Goal: Information Seeking & Learning: Learn about a topic

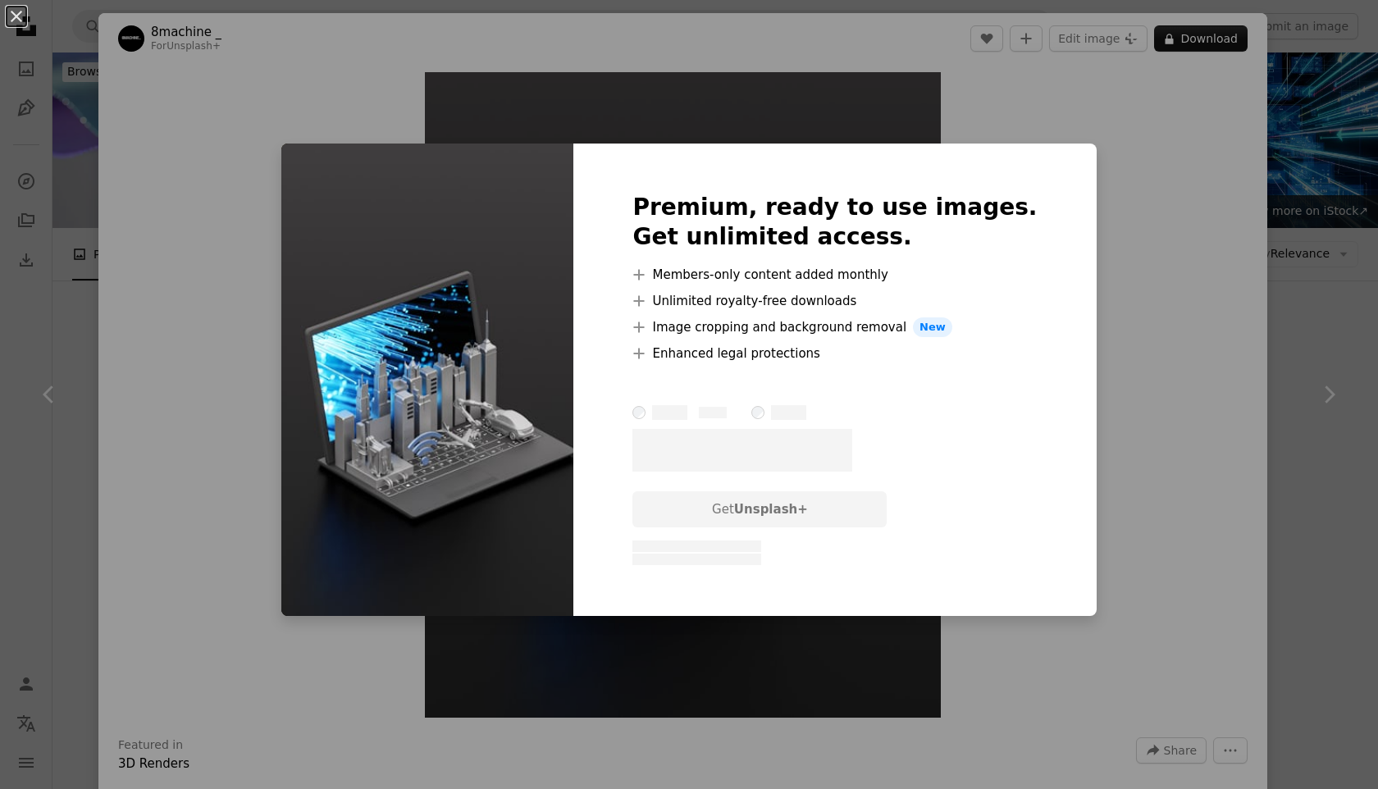
scroll to position [2309, 0]
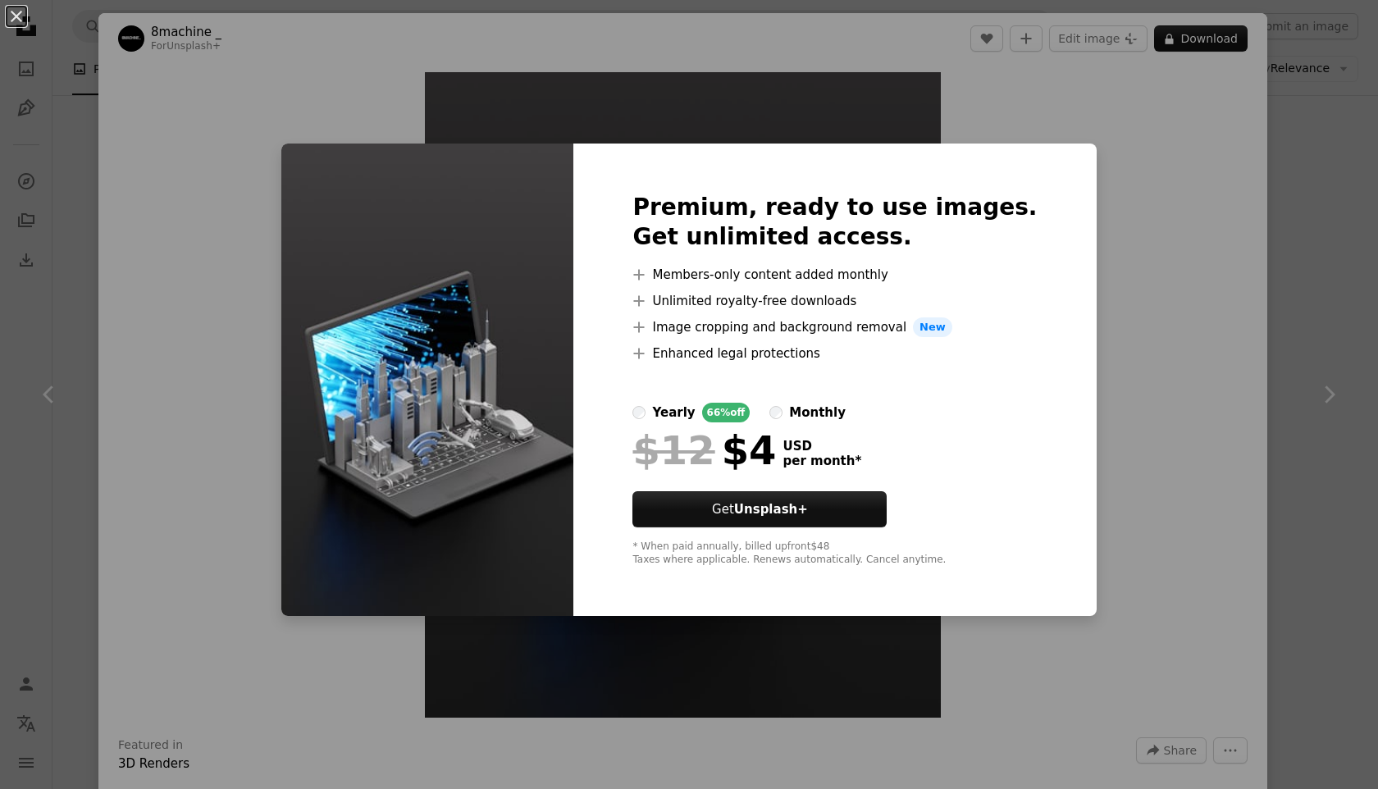
click at [1091, 263] on div "An X shape Premium, ready to use images. Get unlimited access. A plus sign Memb…" at bounding box center [689, 394] width 1378 height 789
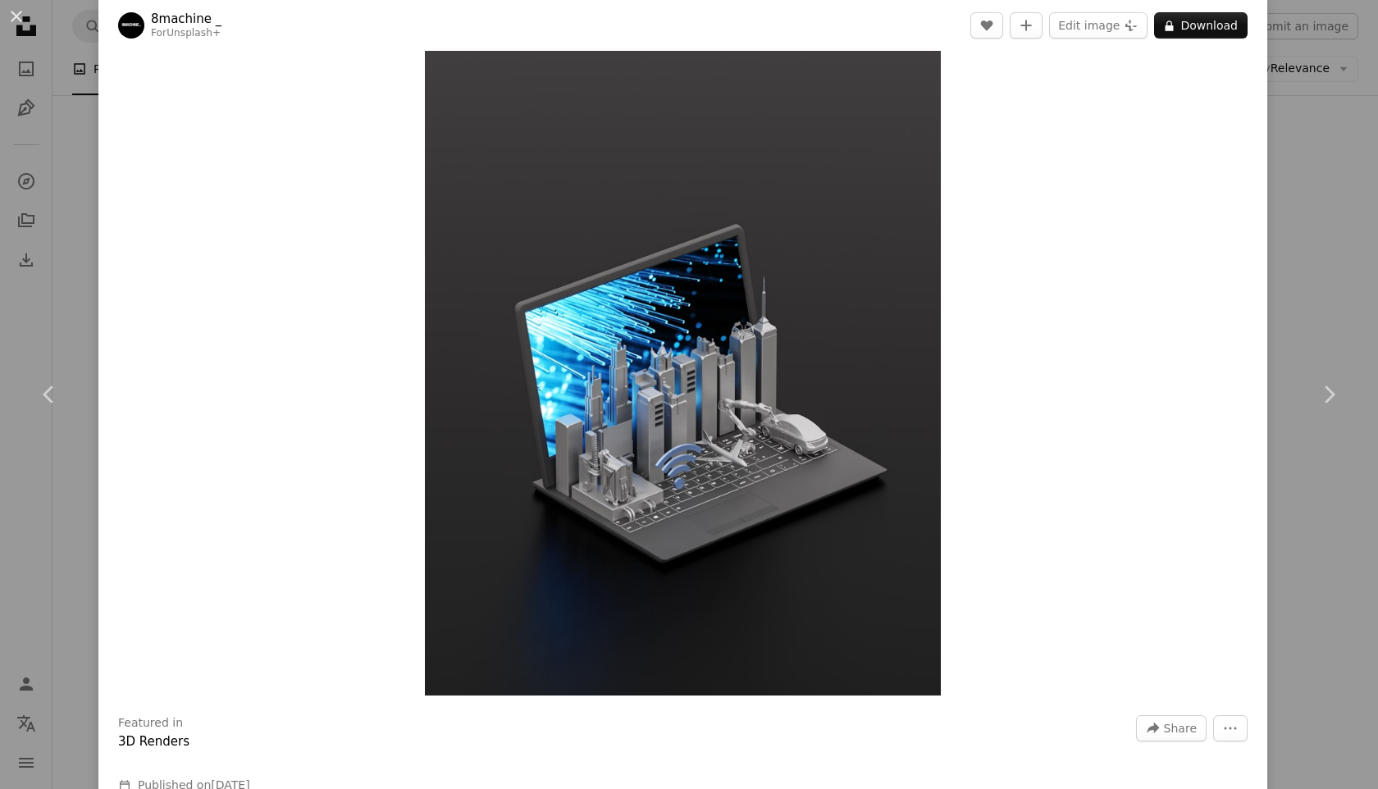
scroll to position [27, 0]
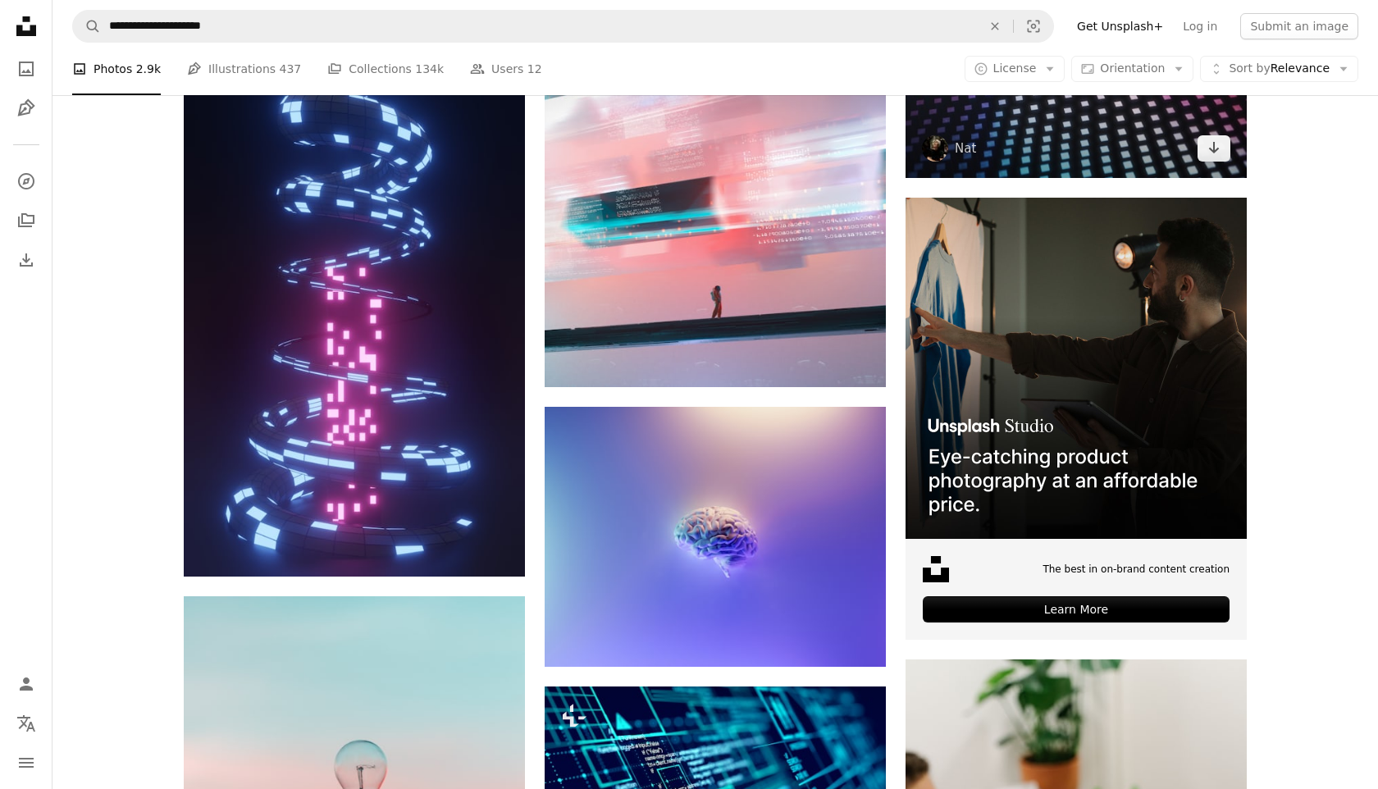
scroll to position [4391, 0]
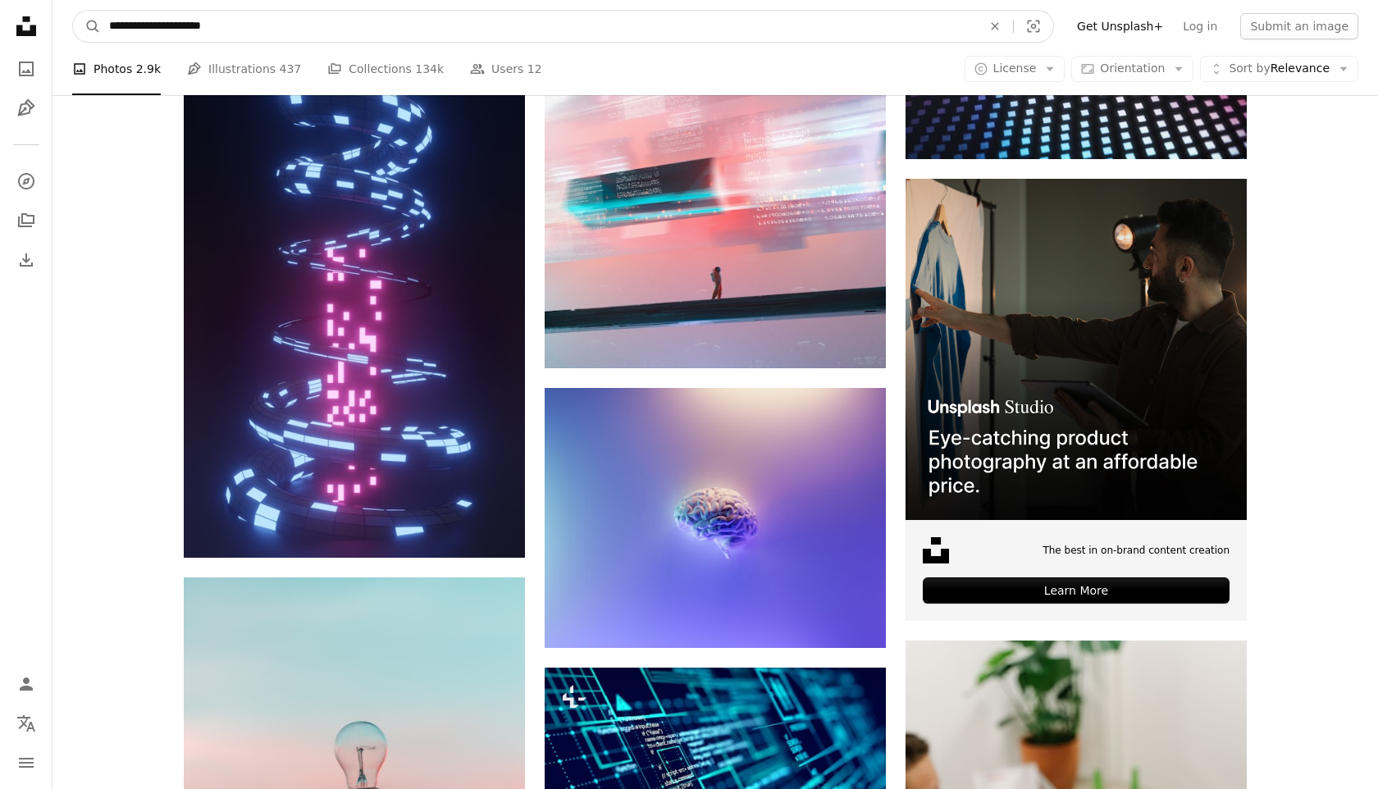
click at [311, 27] on input "**********" at bounding box center [539, 26] width 876 height 31
paste input "Find visuals sitewide"
type input "**********"
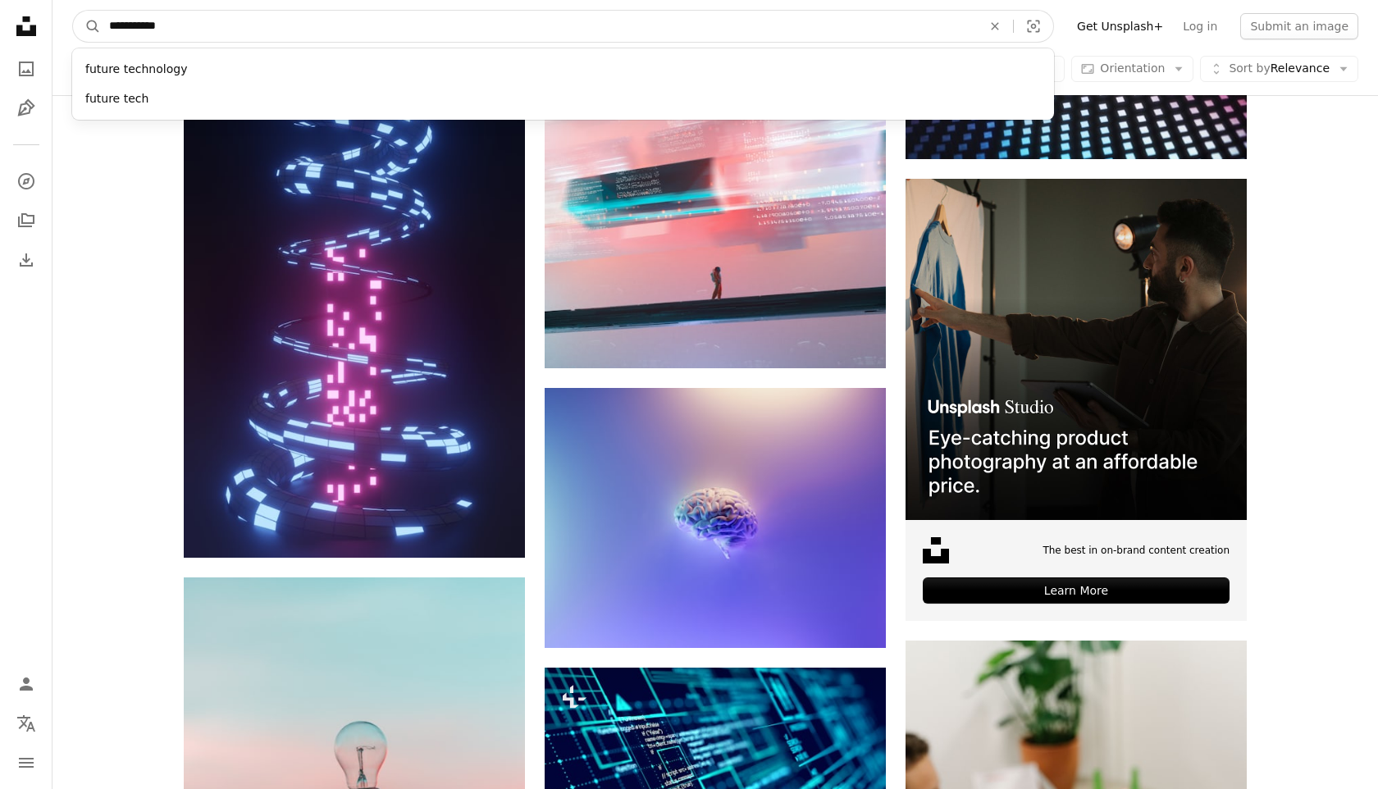
click button "A magnifying glass" at bounding box center [87, 26] width 28 height 31
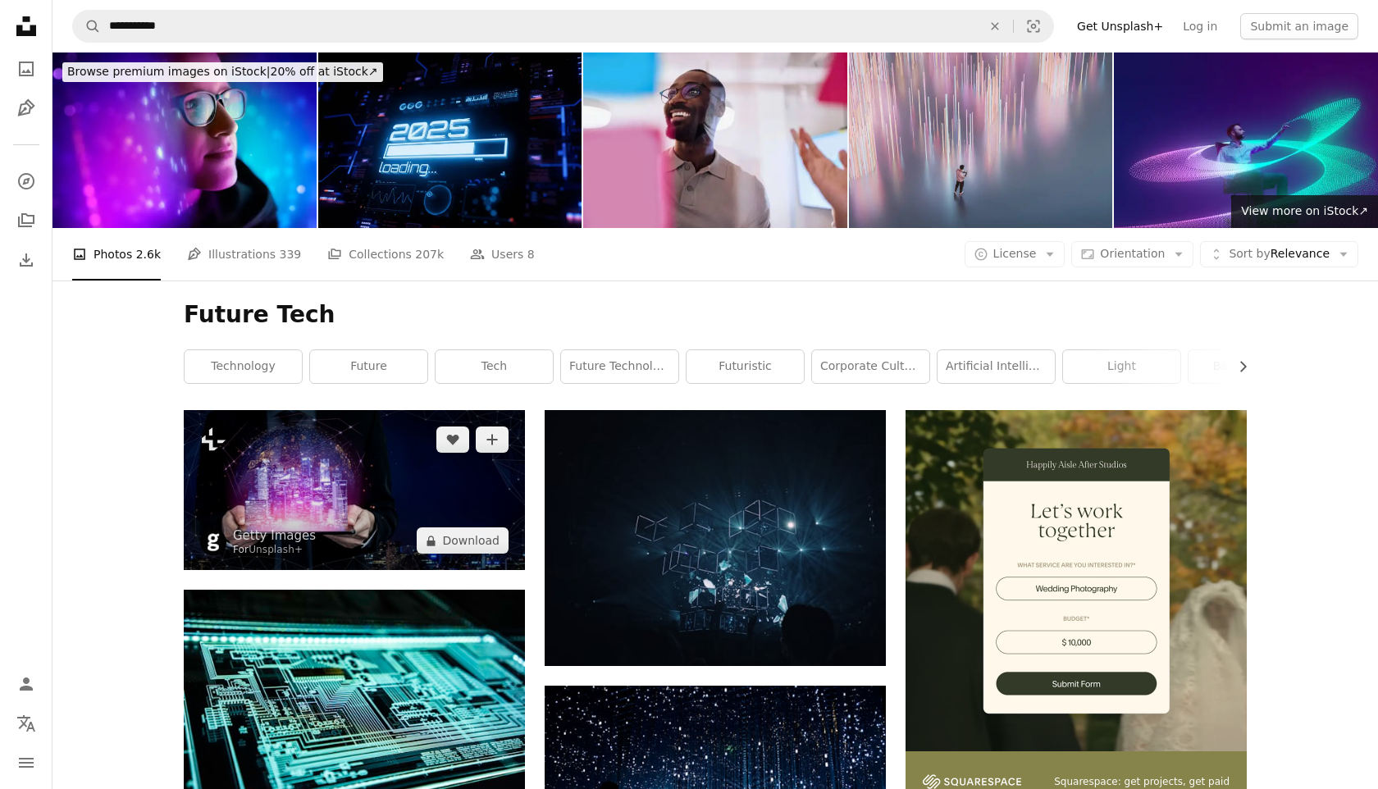
click at [345, 410] on img at bounding box center [354, 490] width 341 height 160
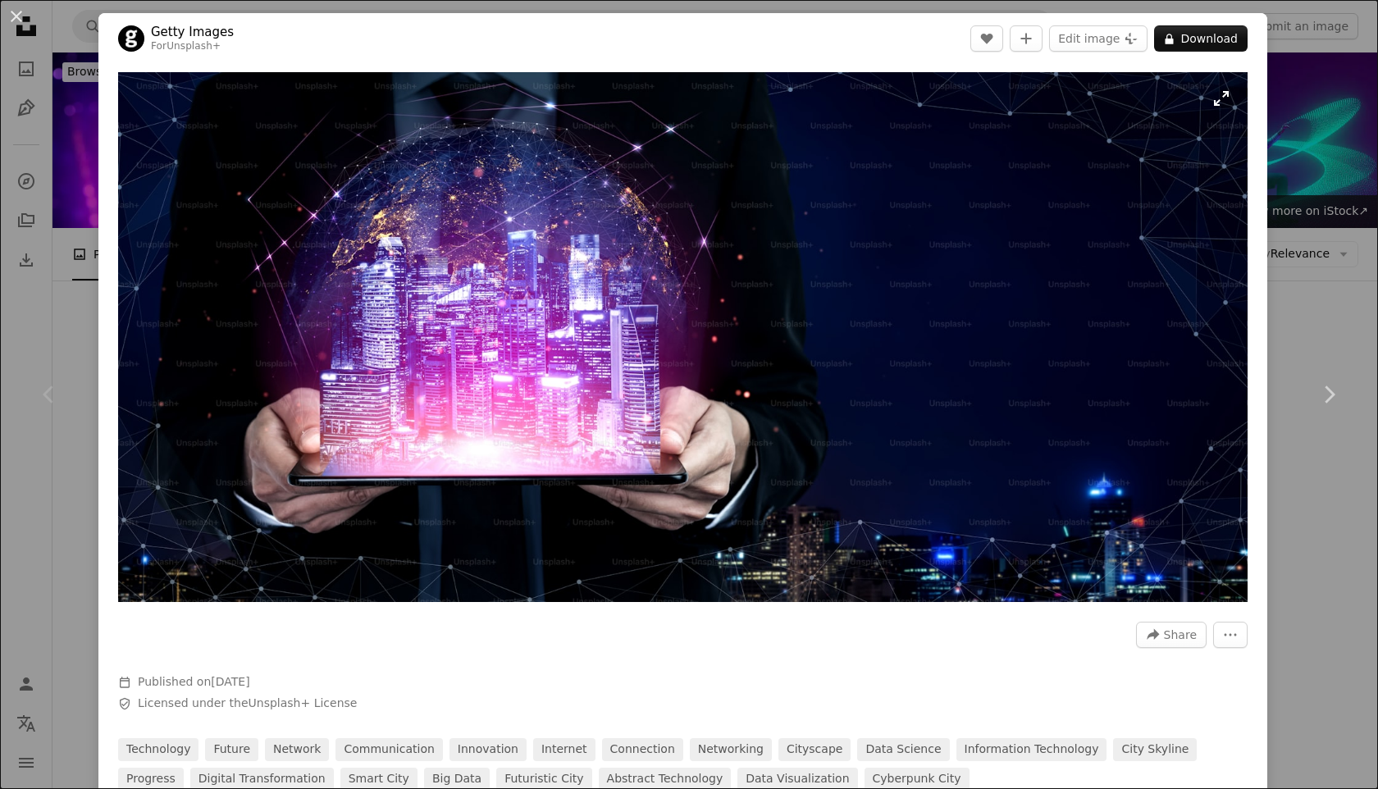
click at [658, 374] on img "Zoom in on this image" at bounding box center [682, 337] width 1129 height 530
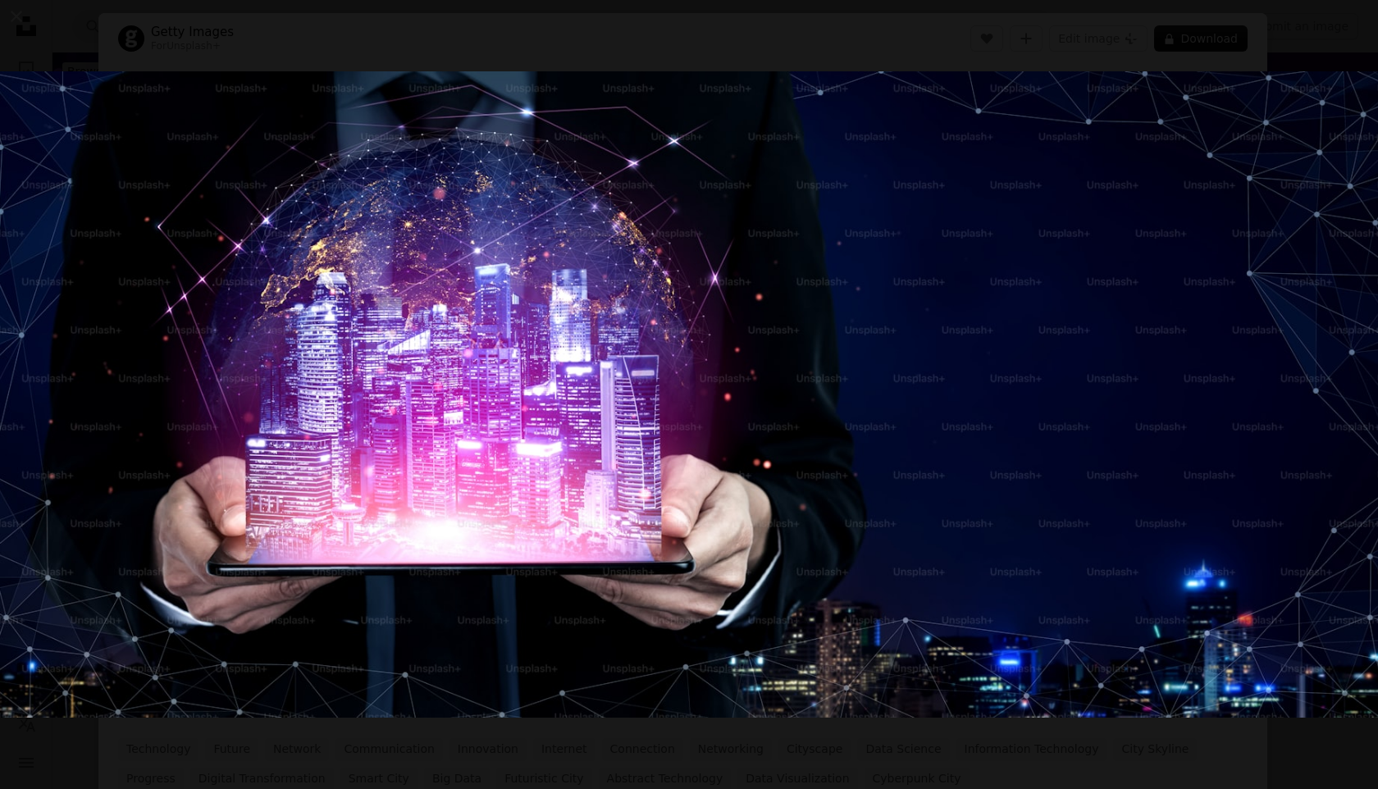
click at [658, 374] on img "Zoom out on this image" at bounding box center [688, 394] width 1379 height 647
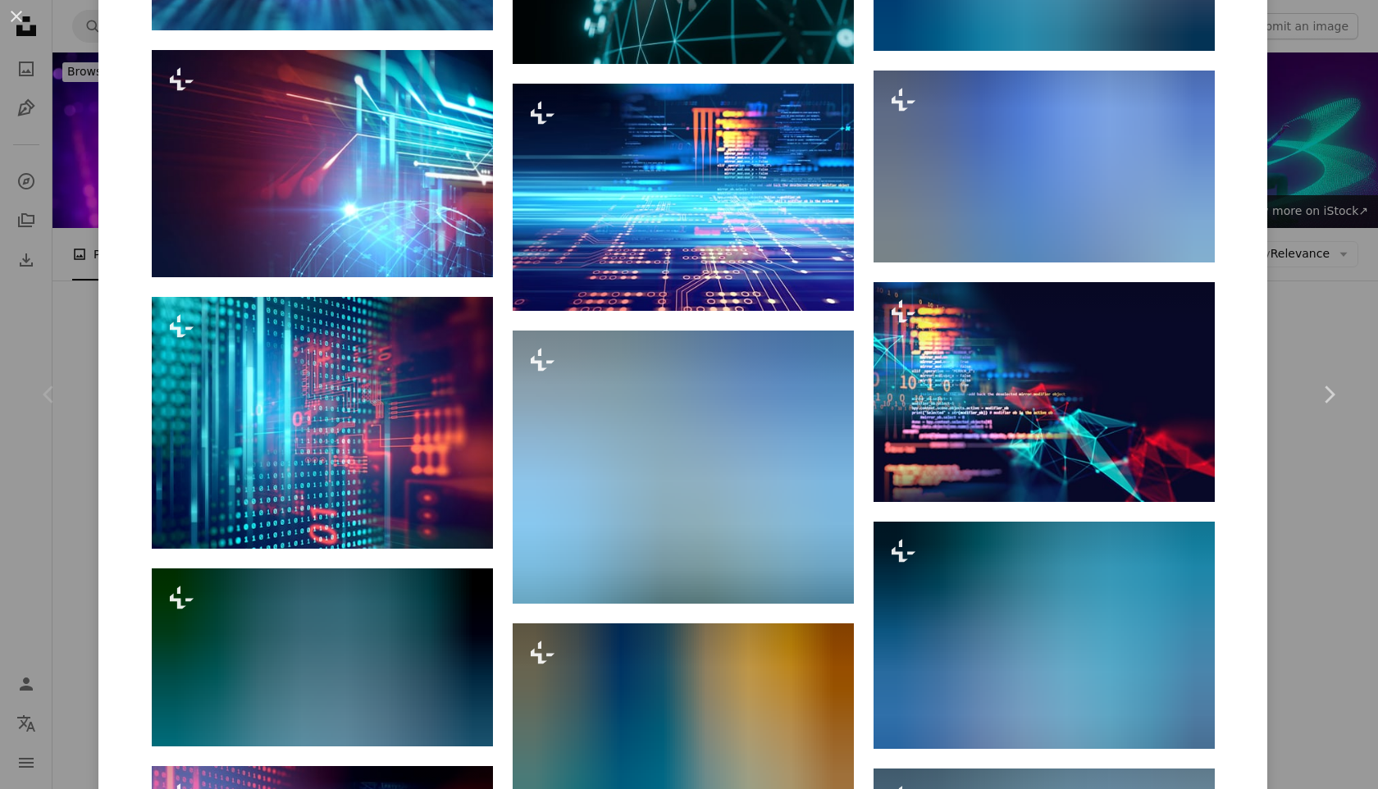
scroll to position [1603, 0]
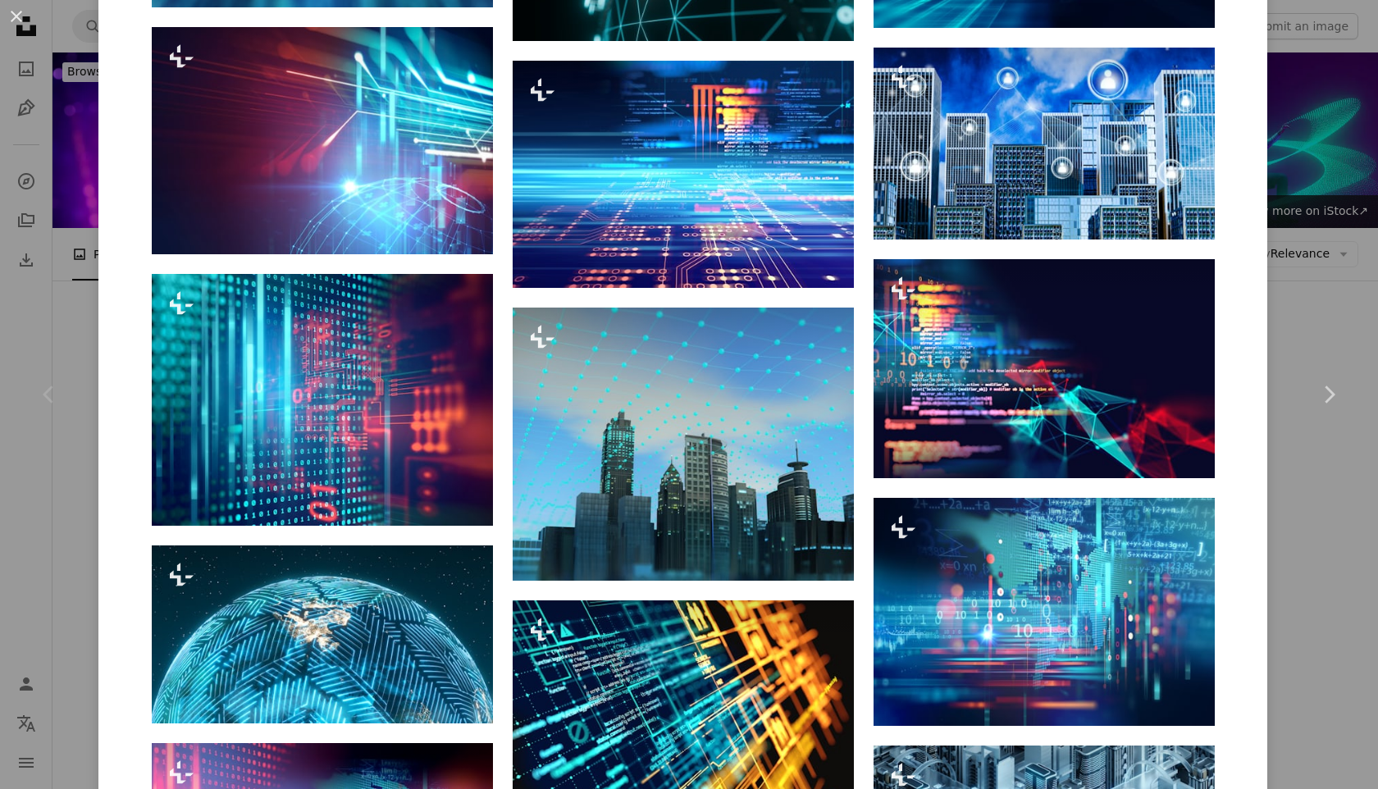
click at [1350, 490] on div "An X shape Chevron left Chevron right Getty Images For Unsplash+ A heart A plus…" at bounding box center [689, 394] width 1378 height 789
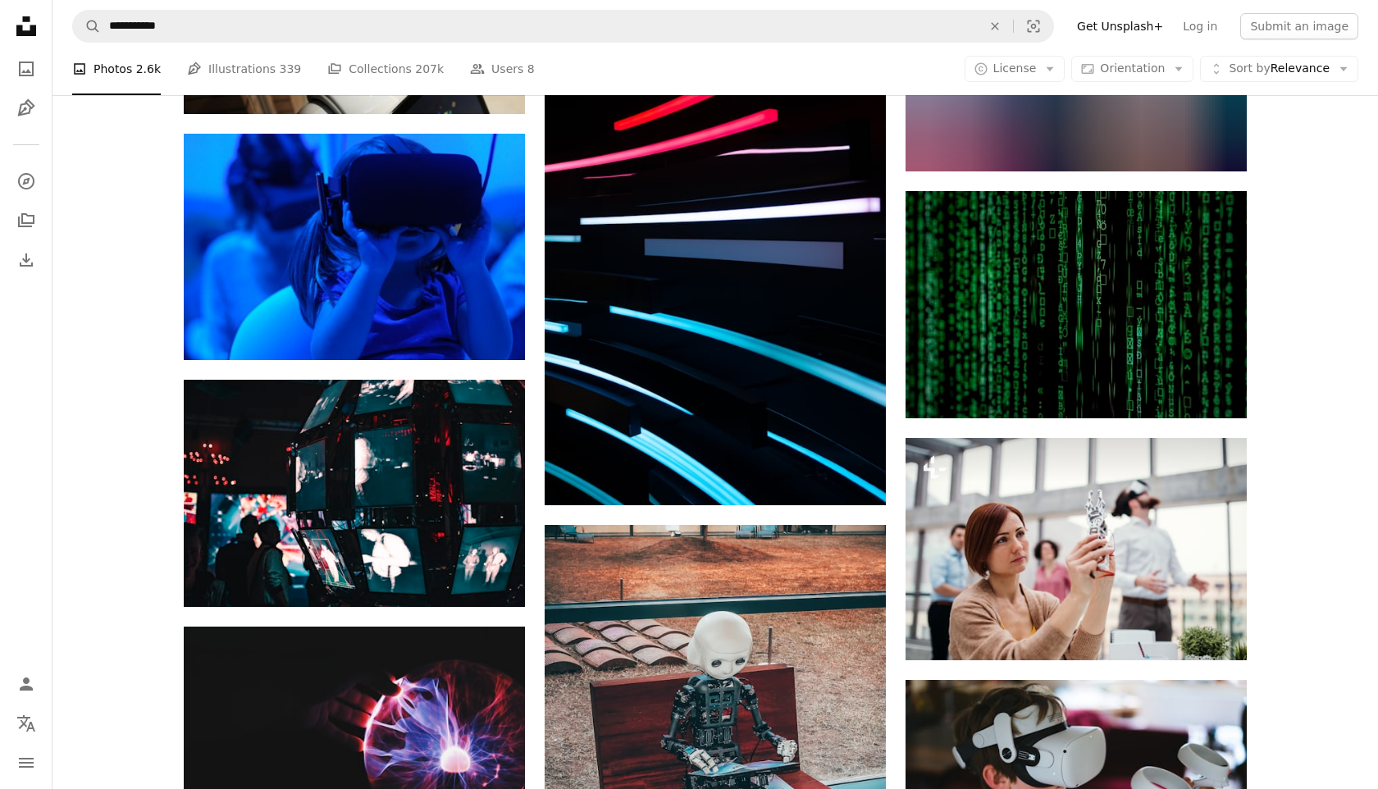
scroll to position [2256, 0]
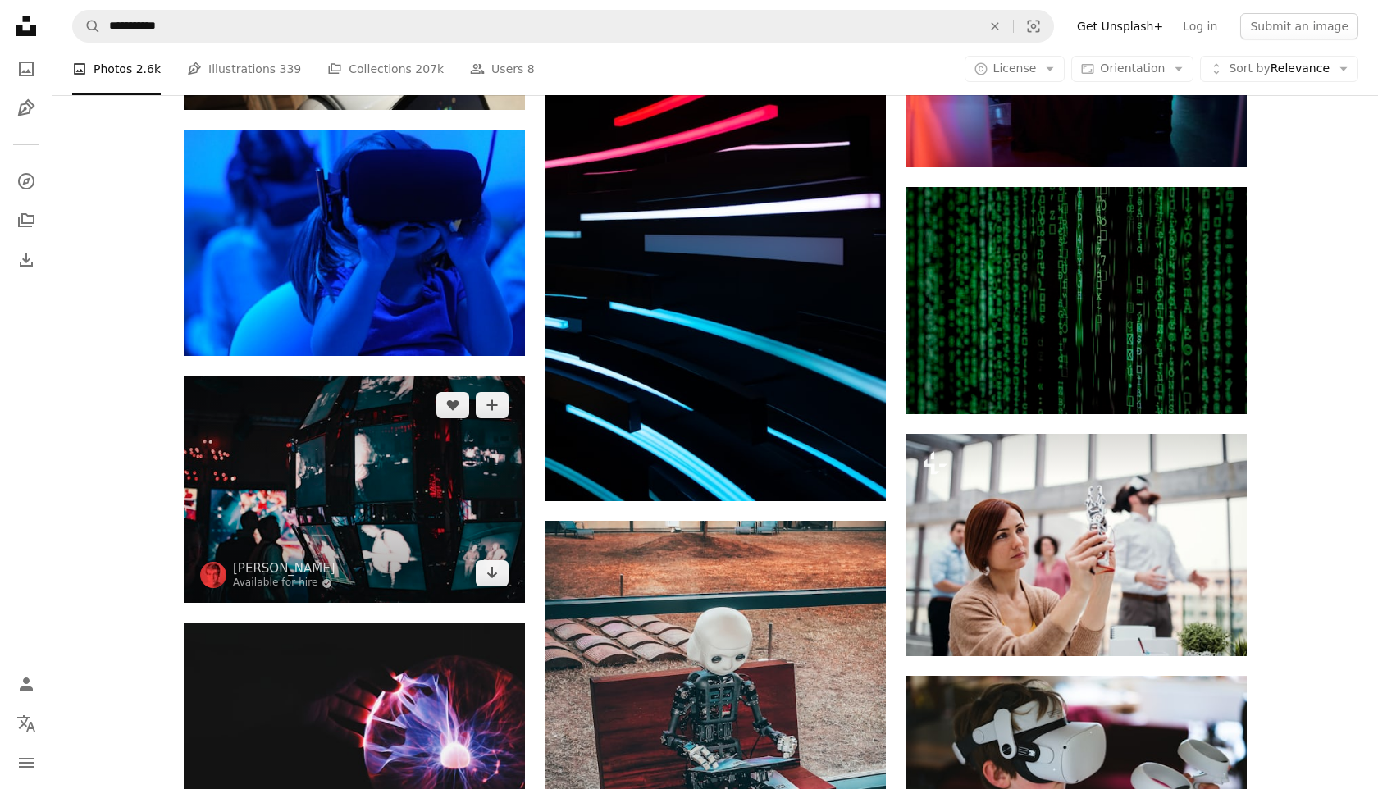
click at [425, 376] on img at bounding box center [354, 489] width 341 height 227
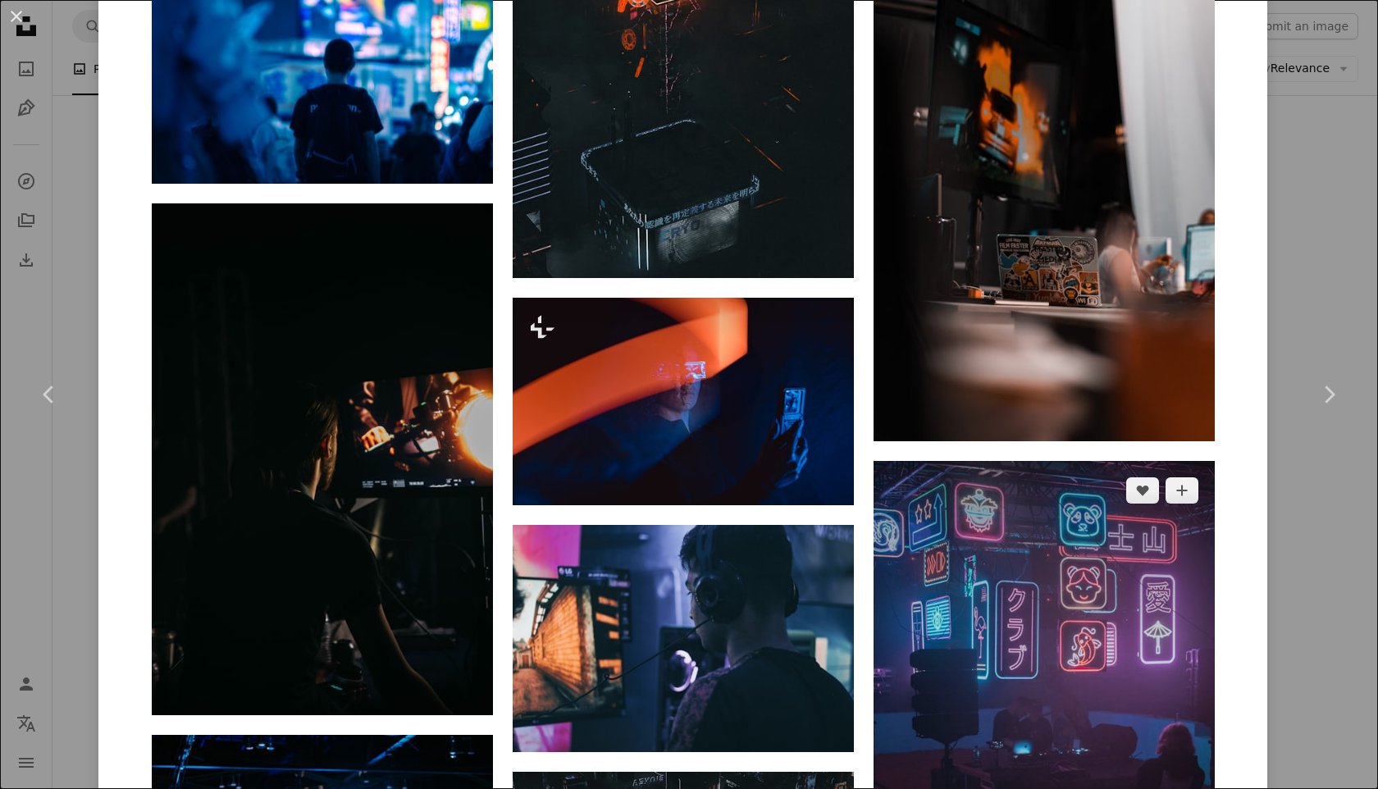
scroll to position [1926, 0]
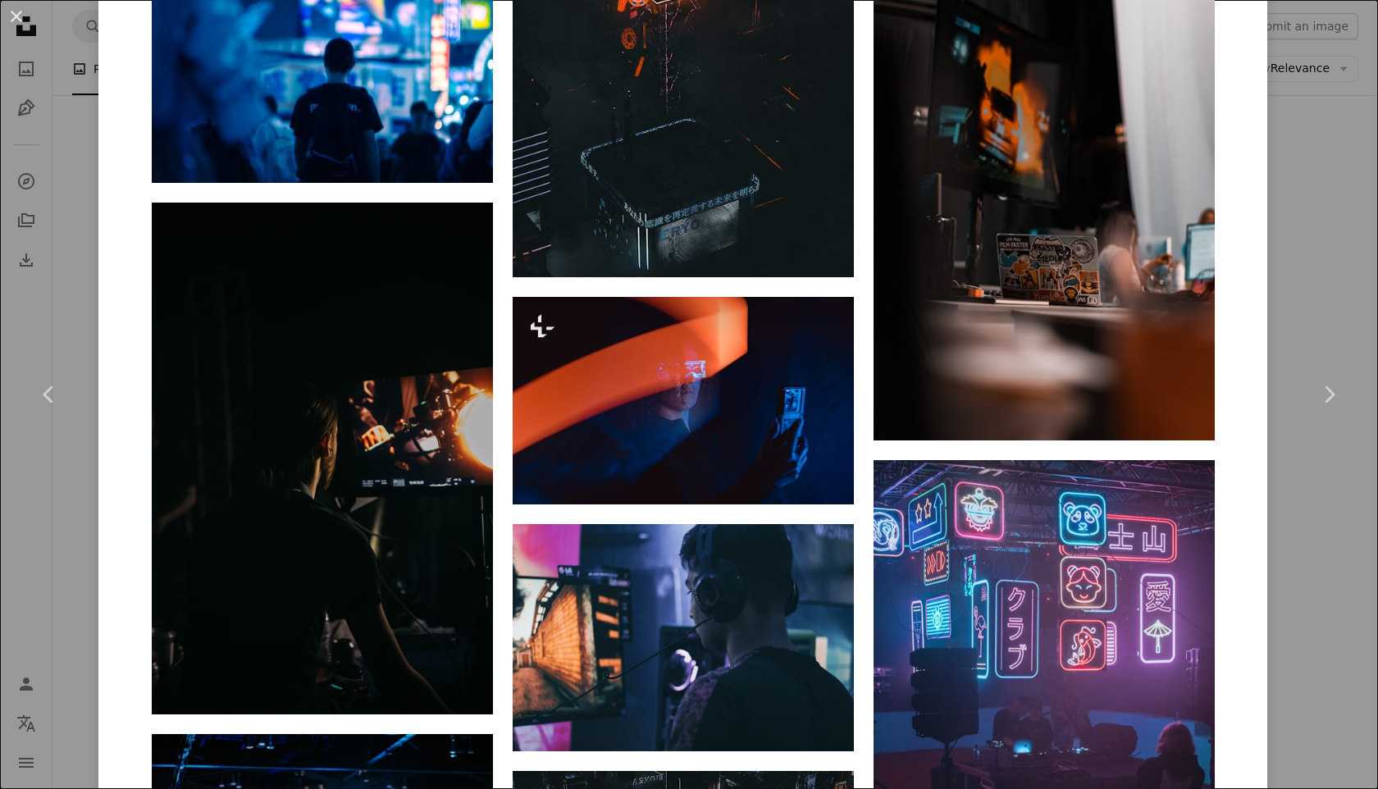
click at [1352, 651] on div "An X shape Chevron left Chevron right [PERSON_NAME] Available for hire A checkm…" at bounding box center [689, 394] width 1378 height 789
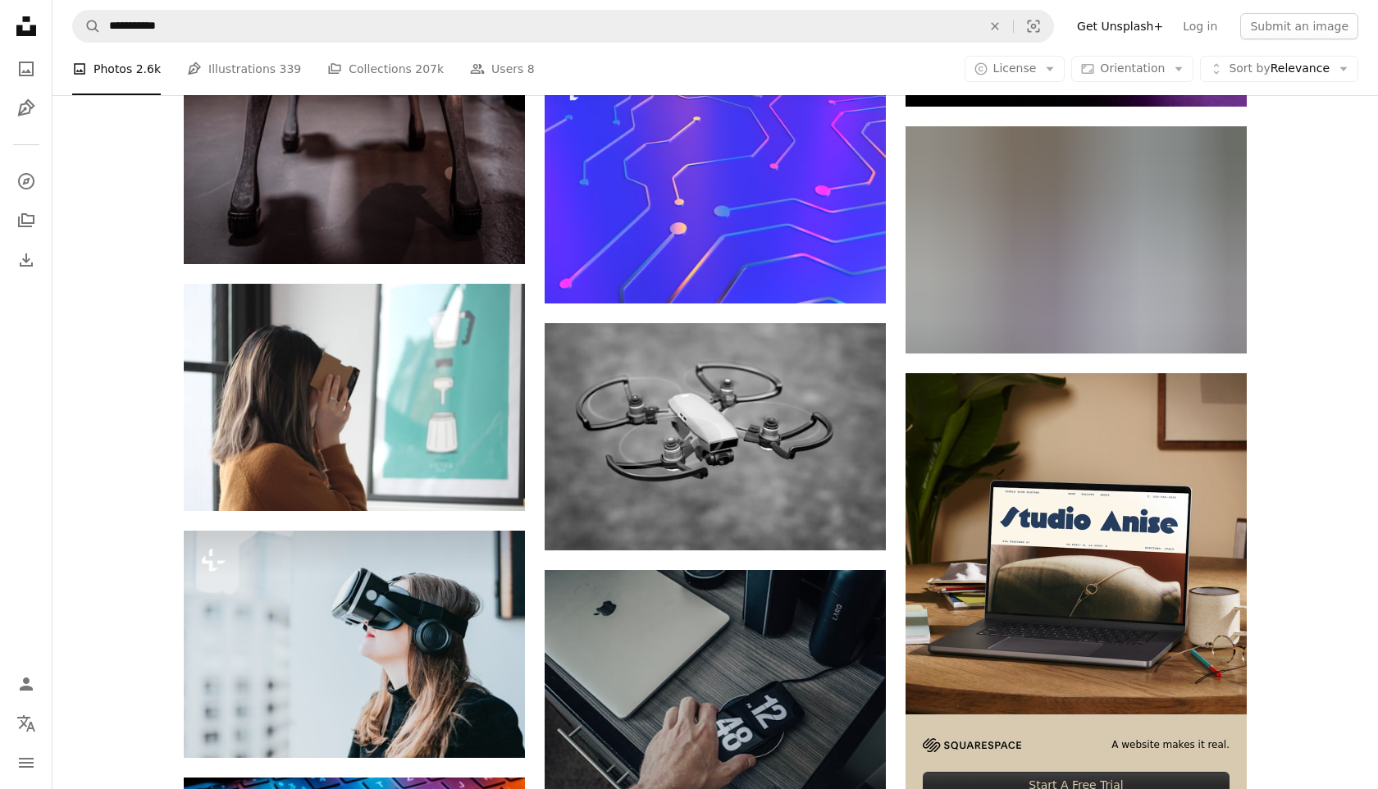
scroll to position [4858, 0]
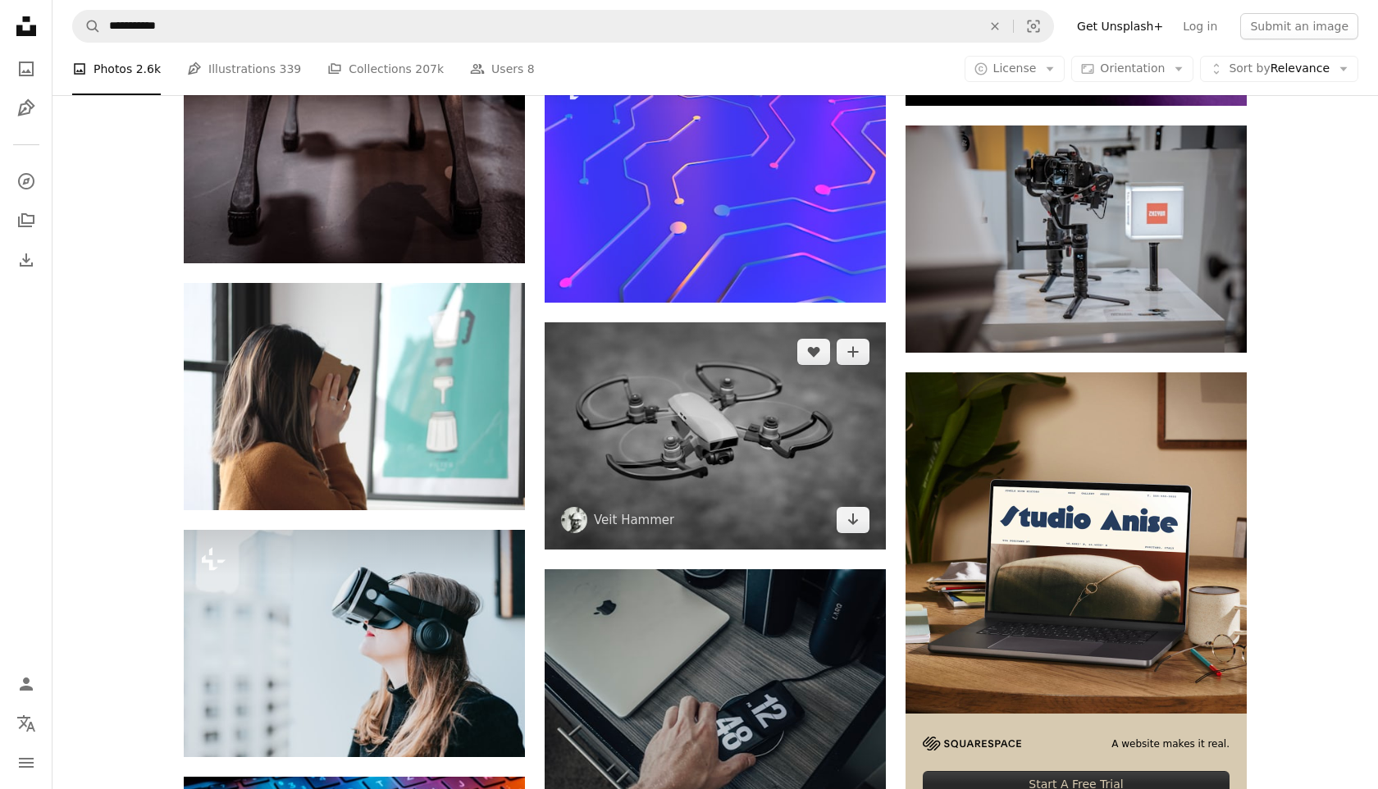
click at [749, 322] on img at bounding box center [715, 435] width 341 height 227
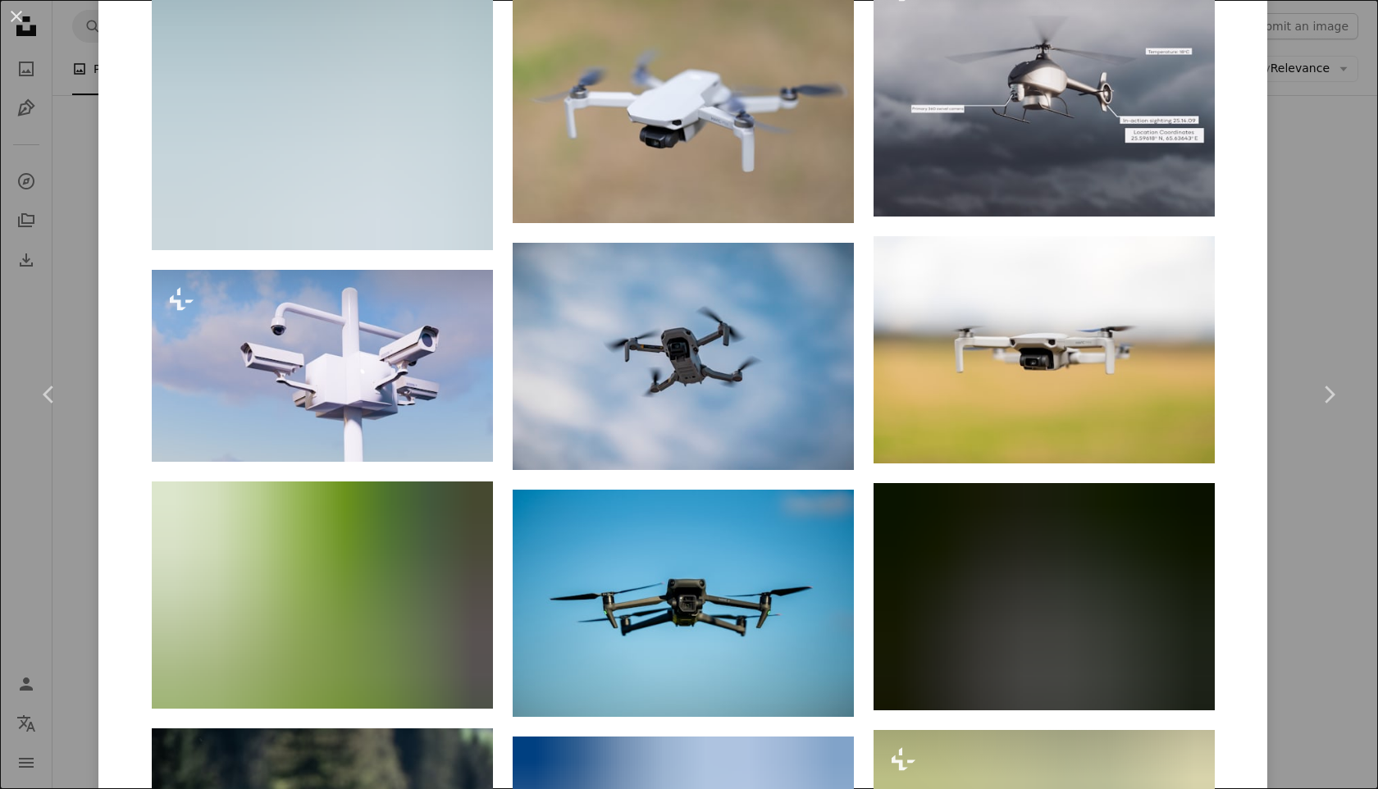
scroll to position [2642, 0]
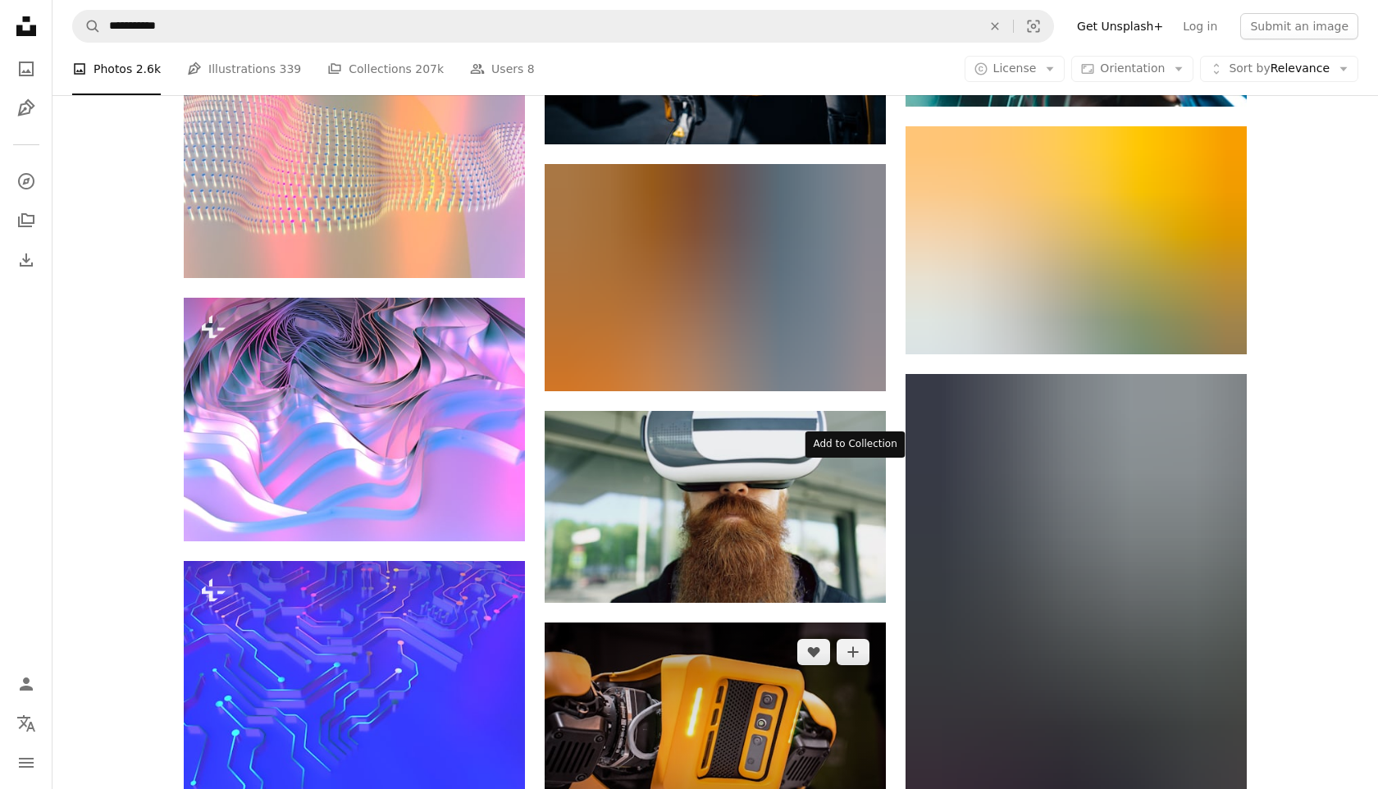
scroll to position [8664, 0]
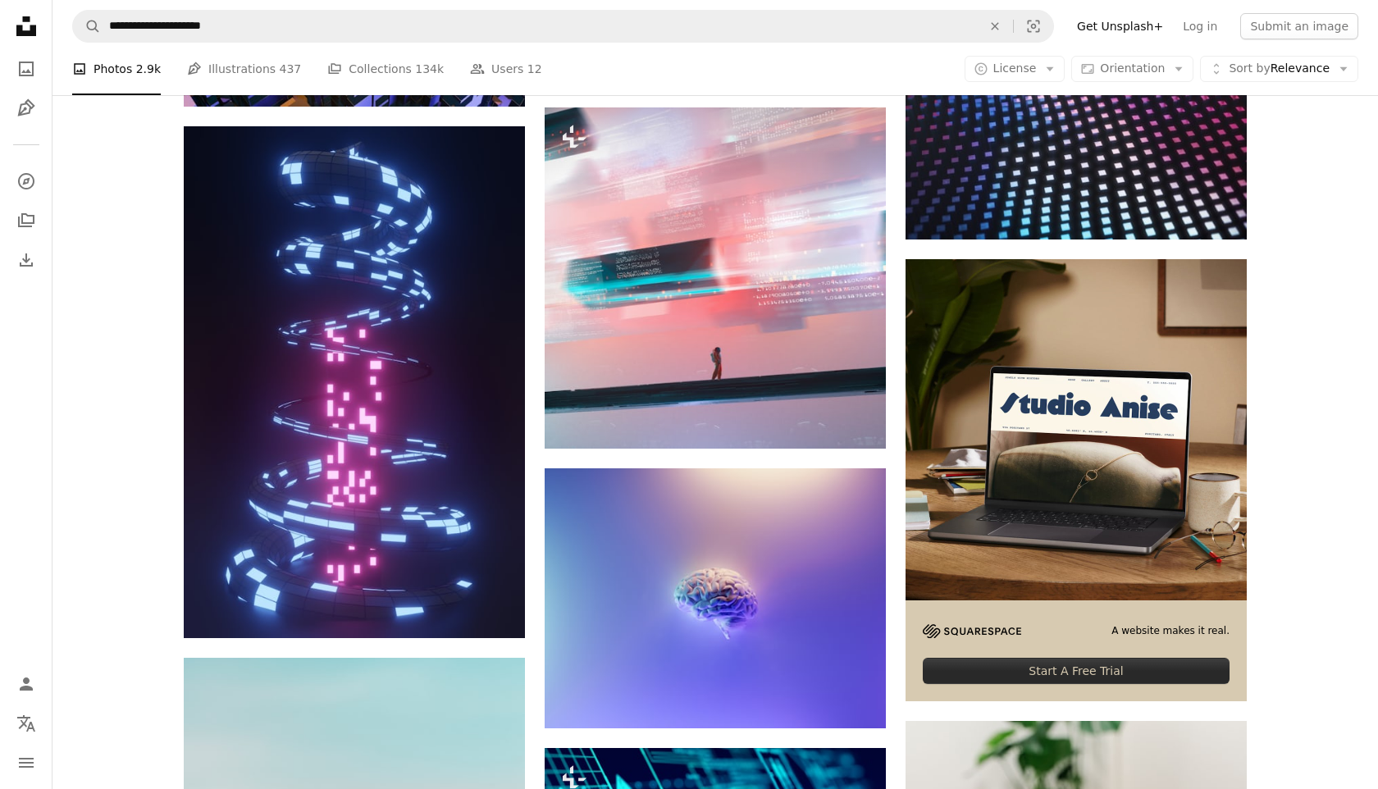
scroll to position [4310, 0]
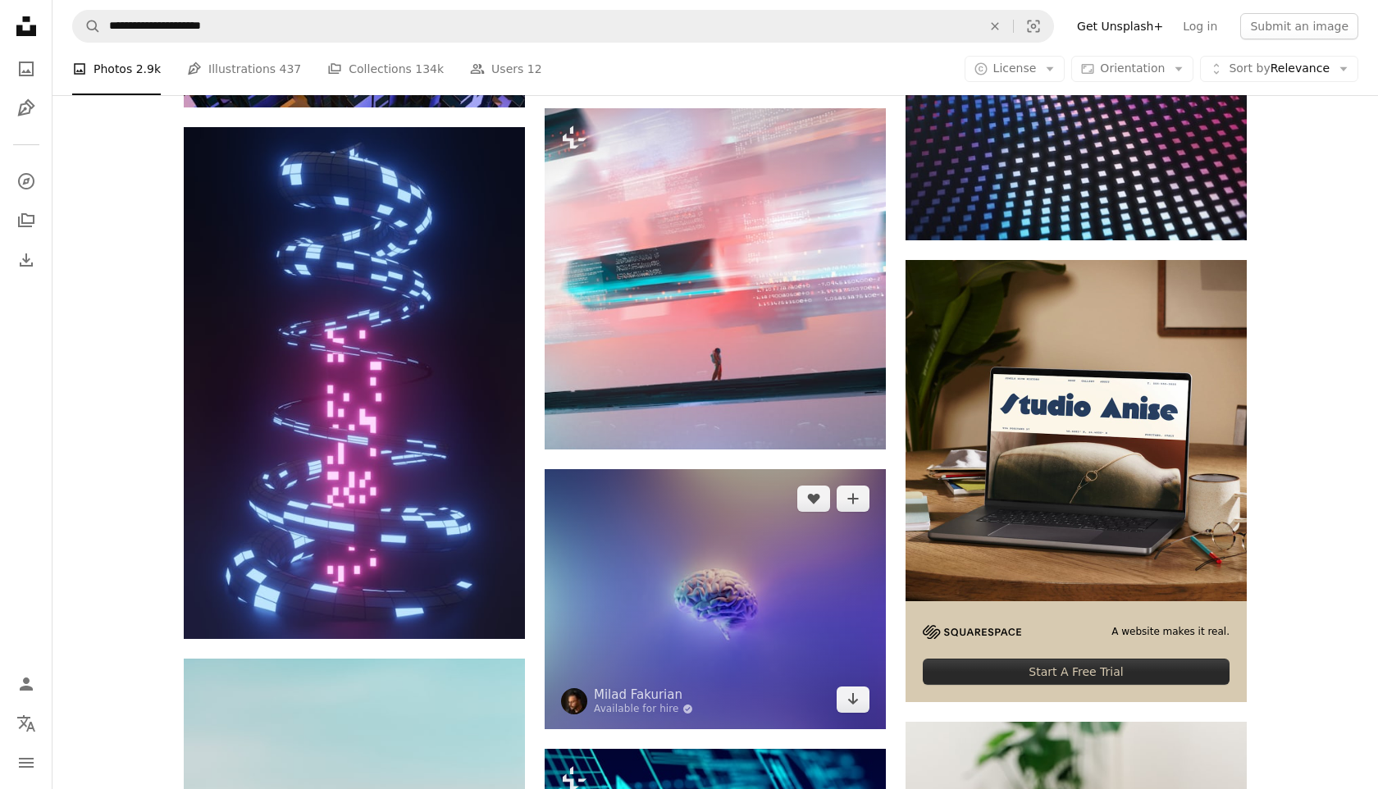
click at [720, 469] on img at bounding box center [715, 598] width 341 height 259
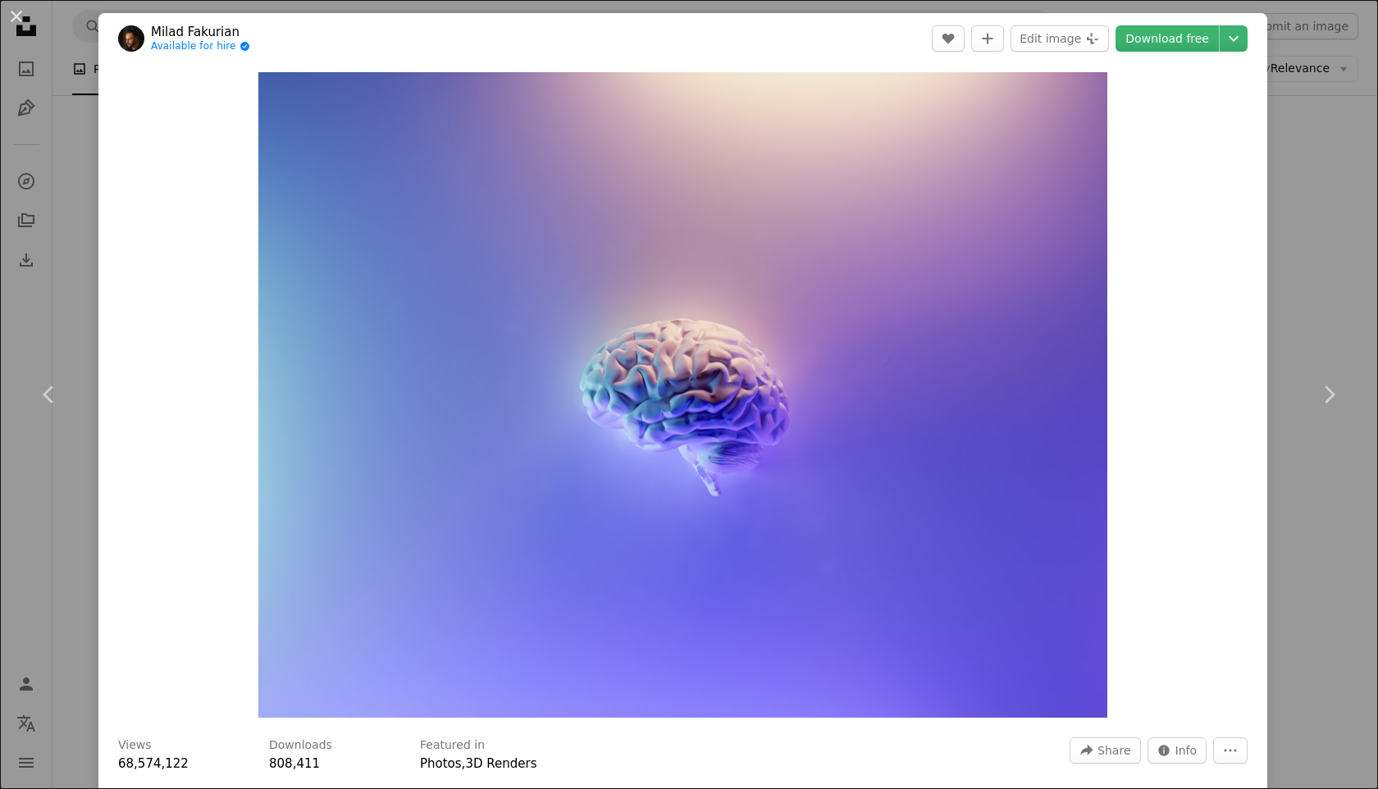
click at [720, 421] on img "Zoom in on this image" at bounding box center [683, 394] width 850 height 645
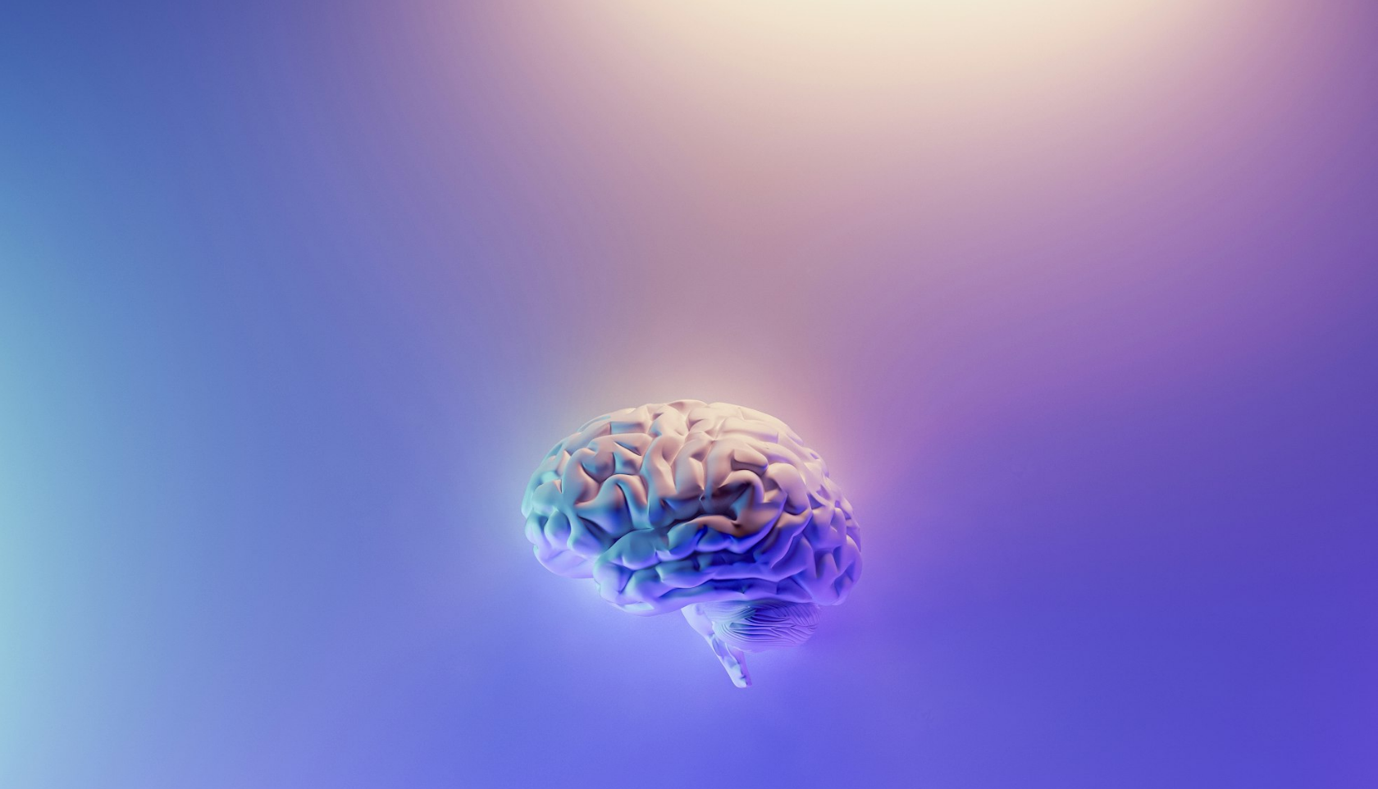
scroll to position [130, 0]
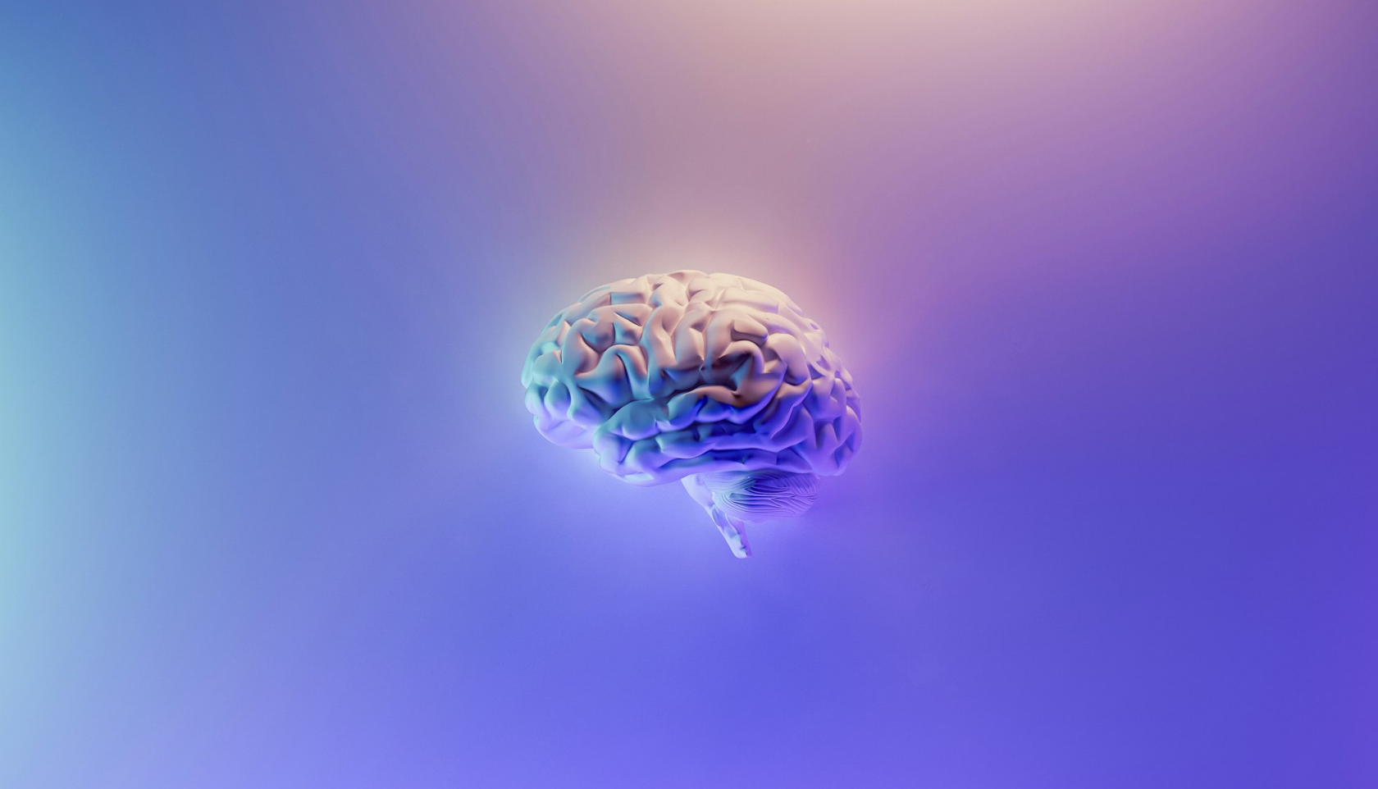
click at [720, 421] on img "Zoom out on this image" at bounding box center [688, 394] width 1379 height 1048
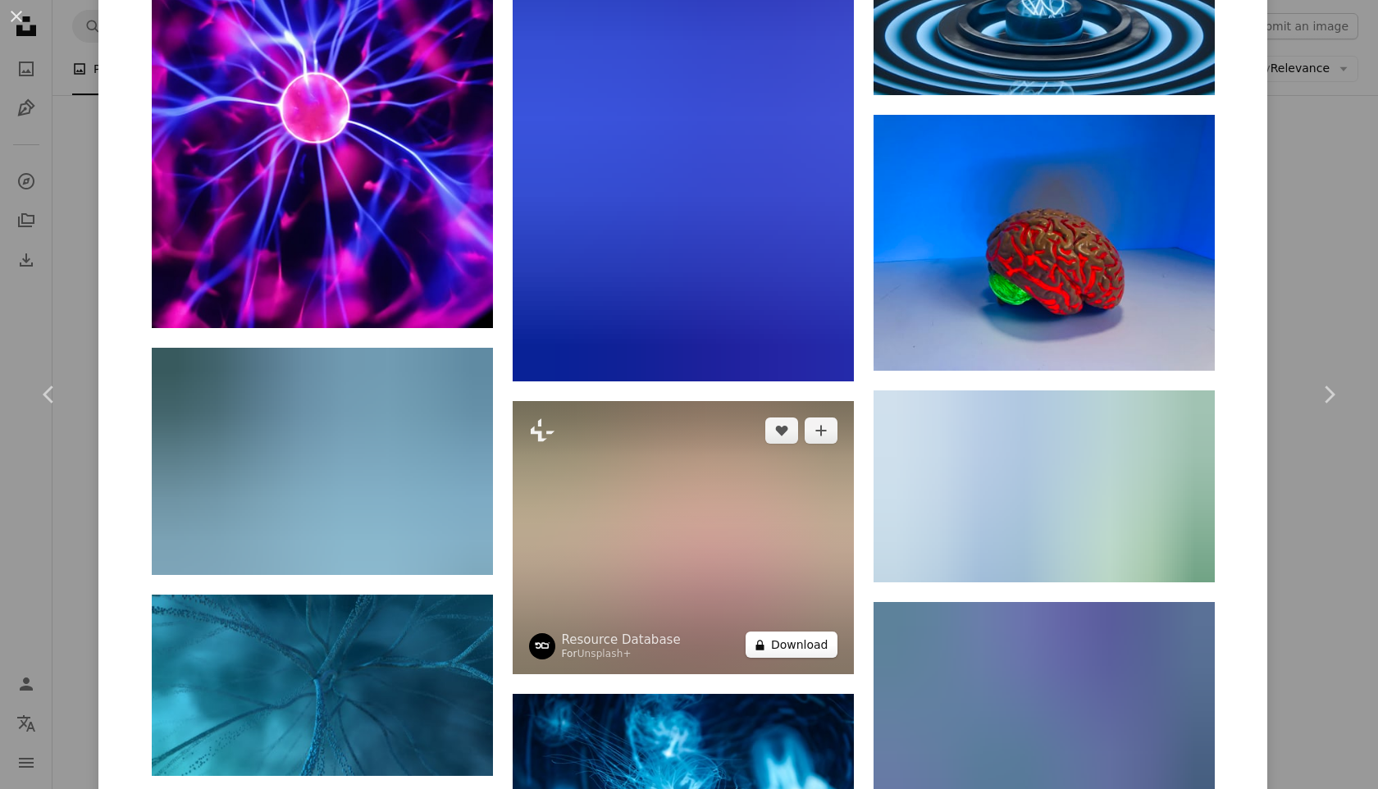
scroll to position [1945, 0]
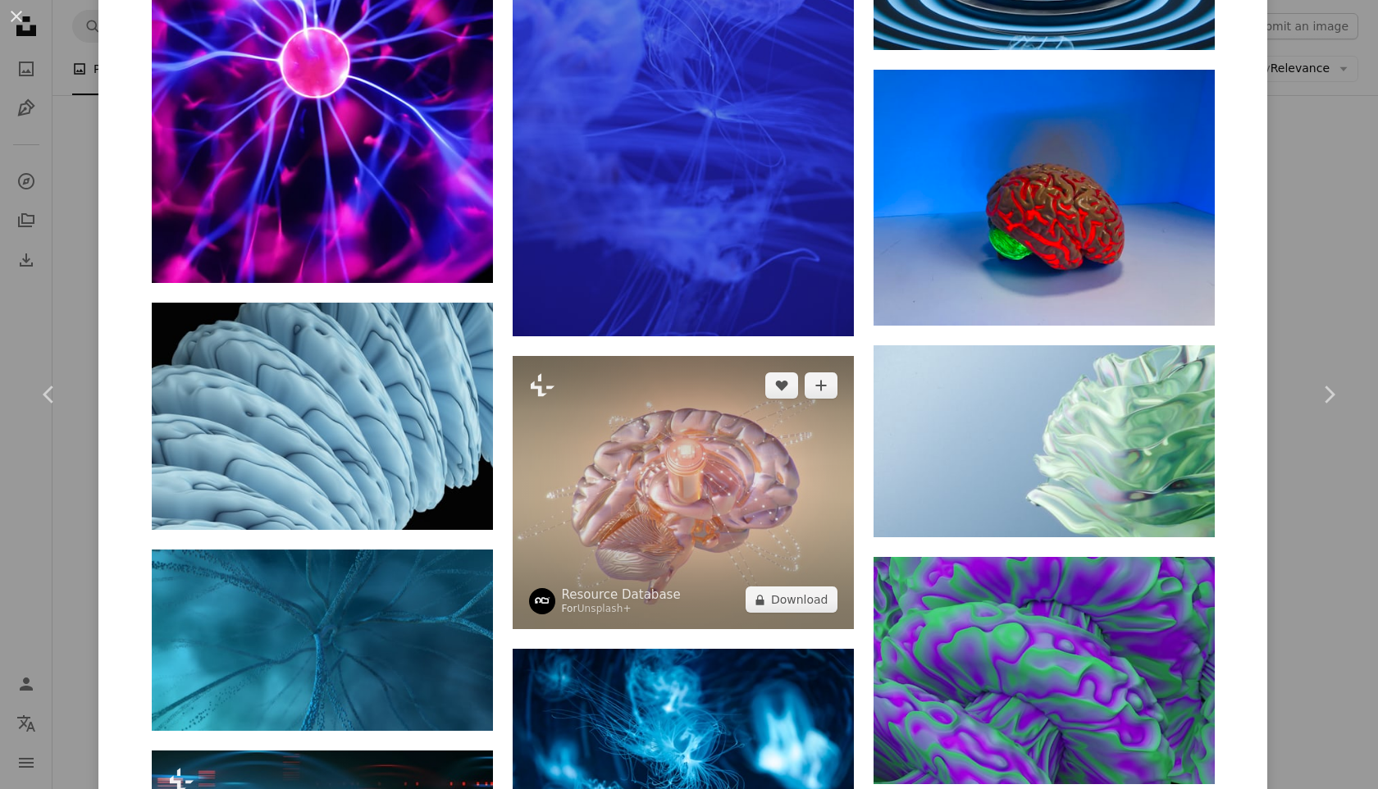
click at [684, 356] on img at bounding box center [683, 492] width 341 height 273
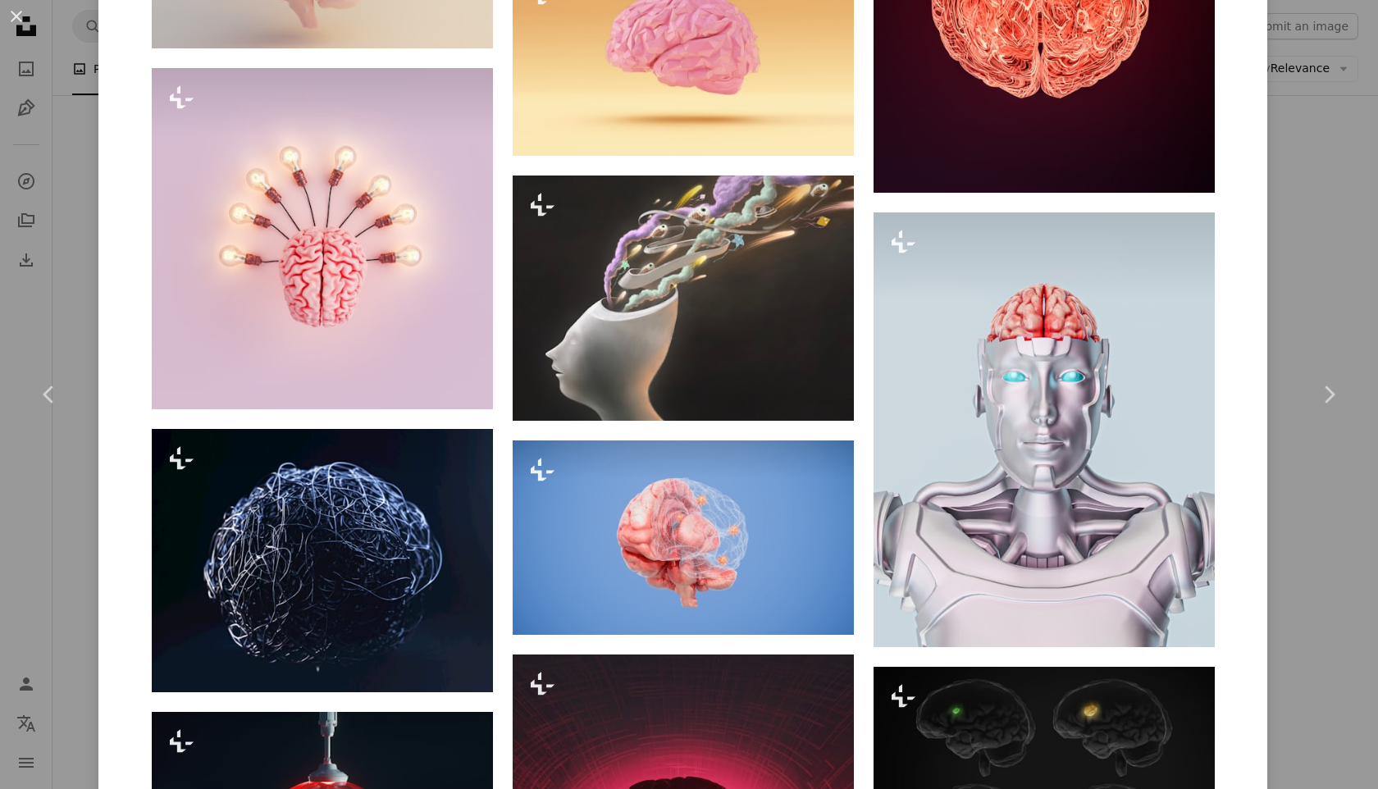
scroll to position [3299, 0]
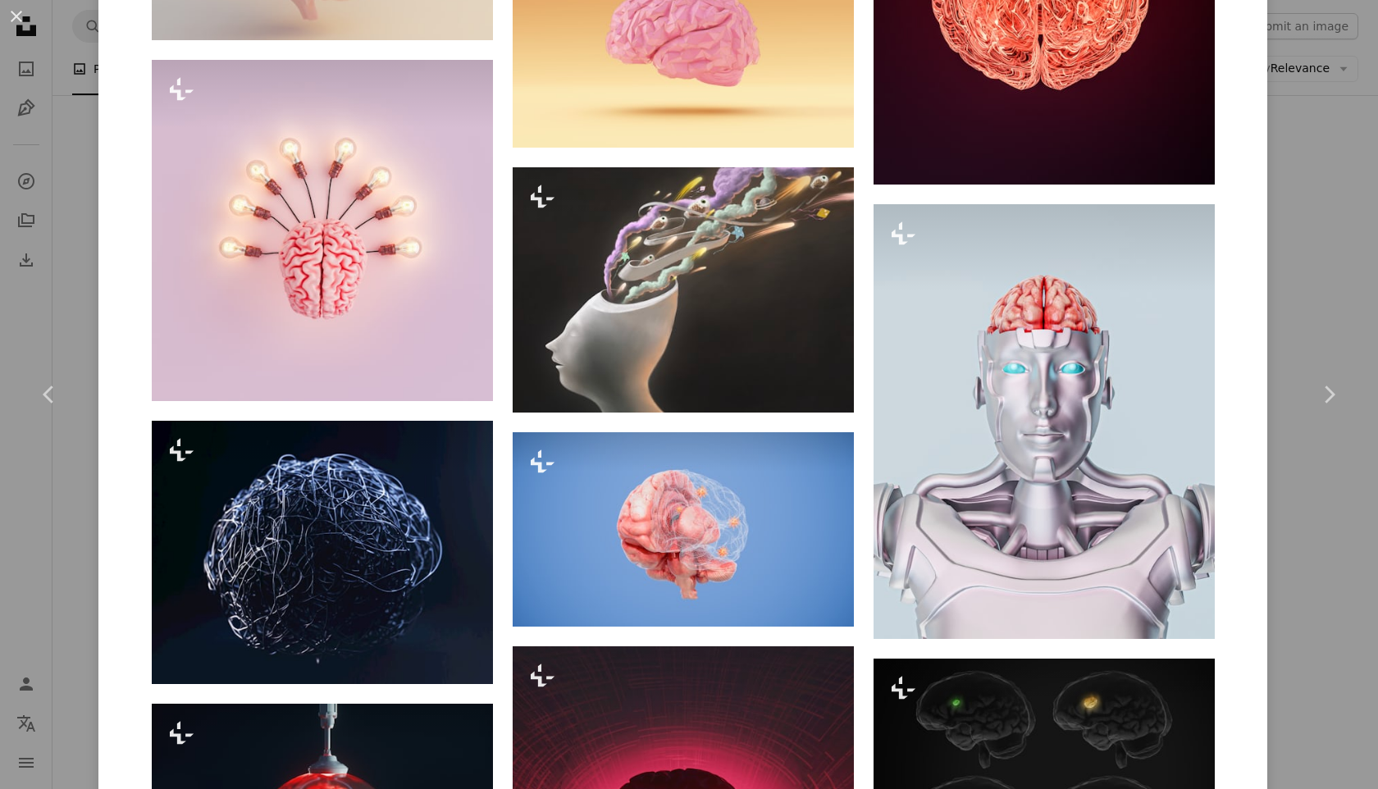
click at [1322, 308] on div "An X shape Chevron left Chevron right Resource Database For Unsplash+ A heart A…" at bounding box center [689, 394] width 1378 height 789
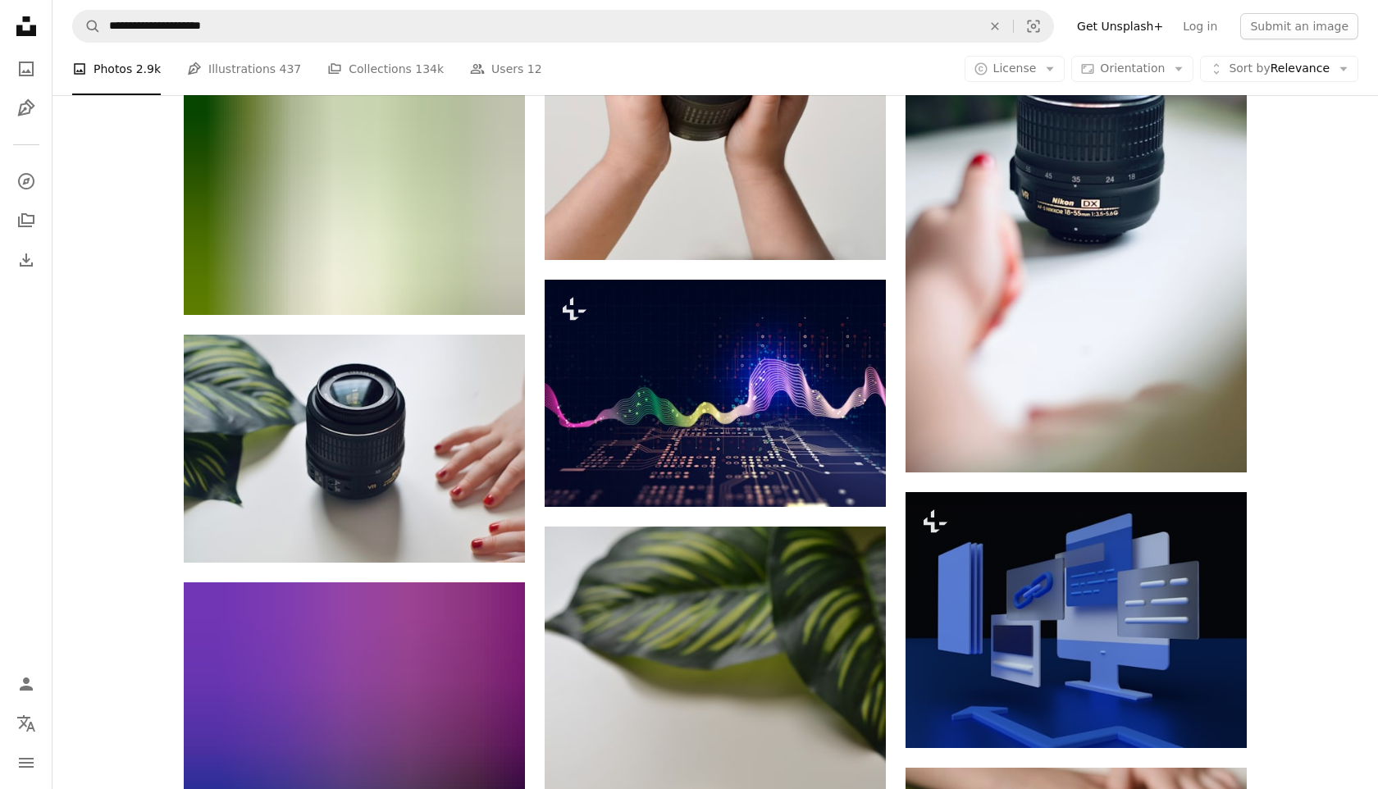
scroll to position [11481, 0]
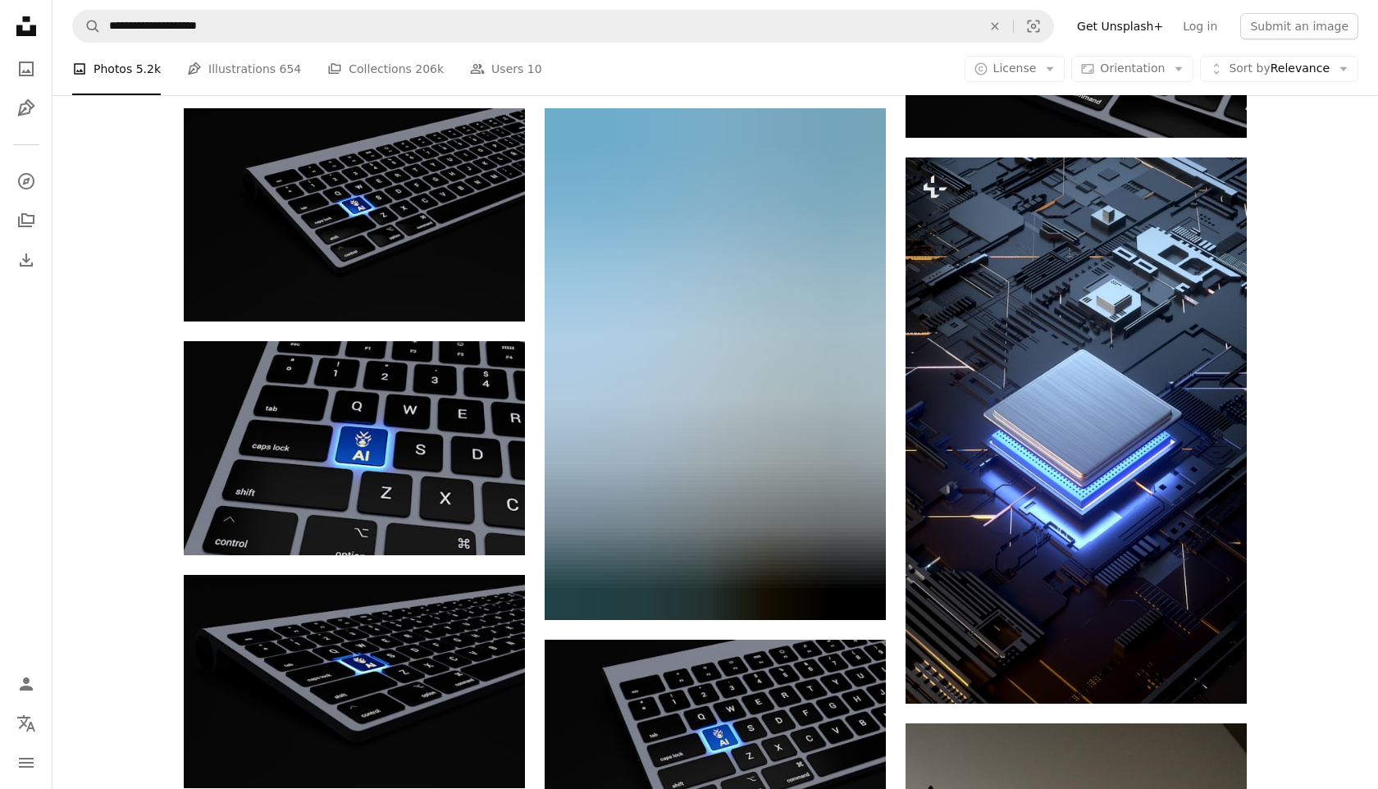
scroll to position [11574, 0]
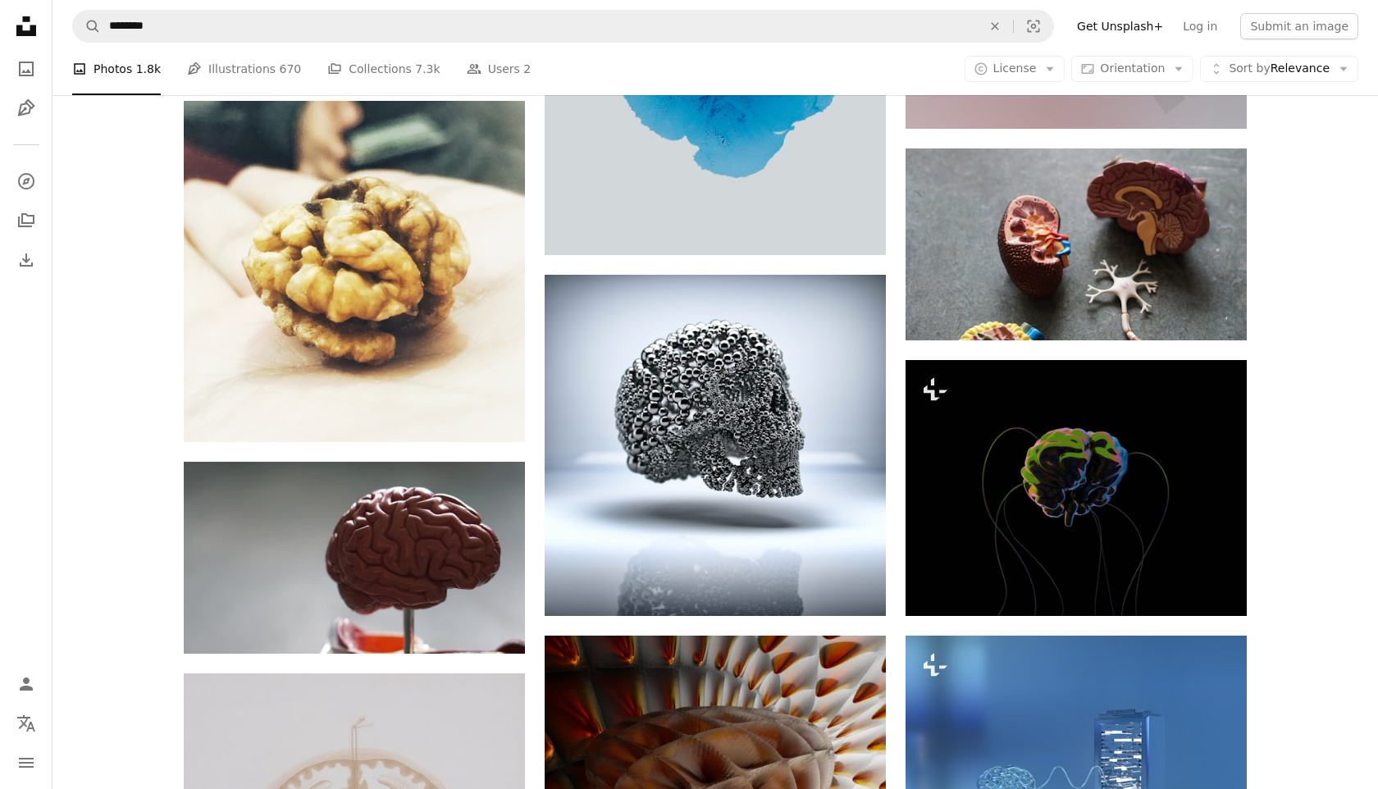
scroll to position [10745, 0]
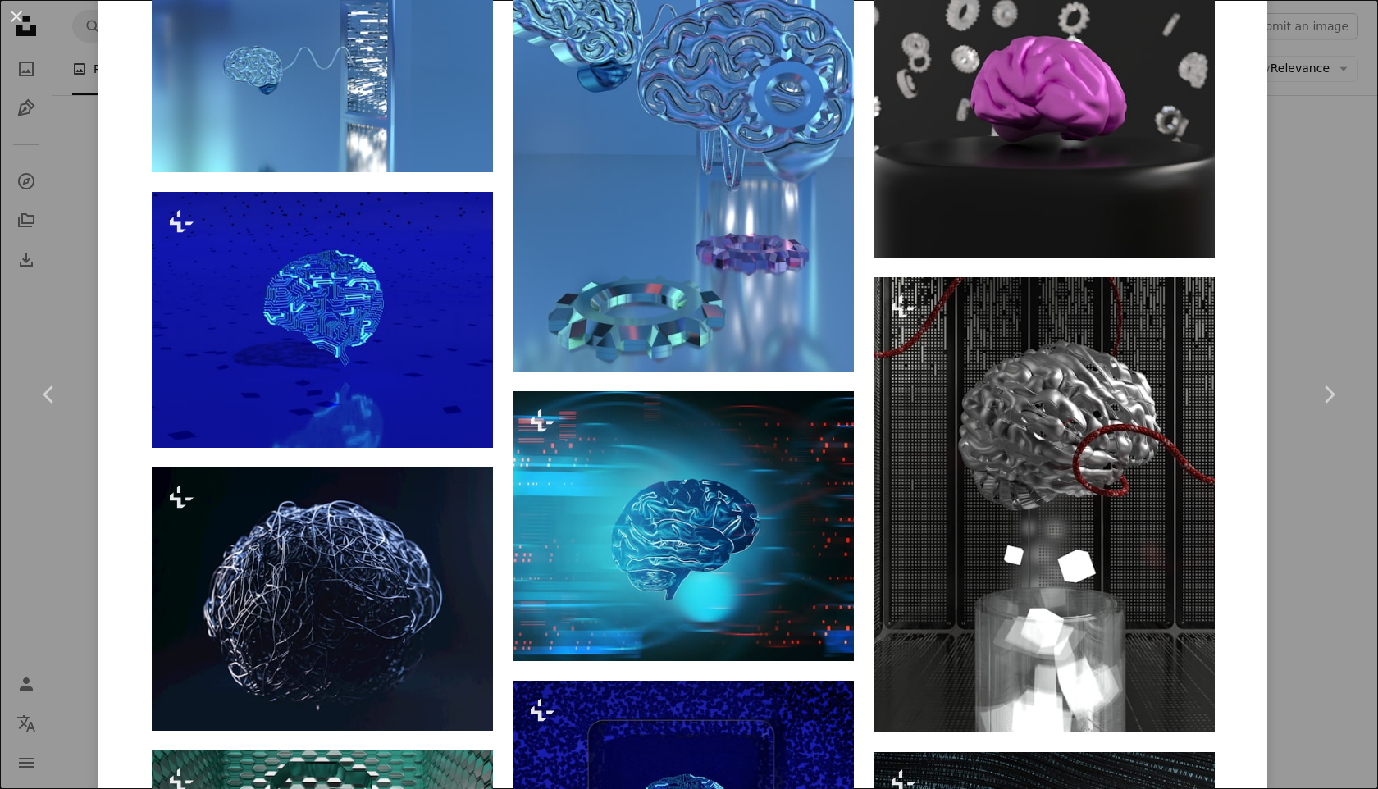
scroll to position [1431, 0]
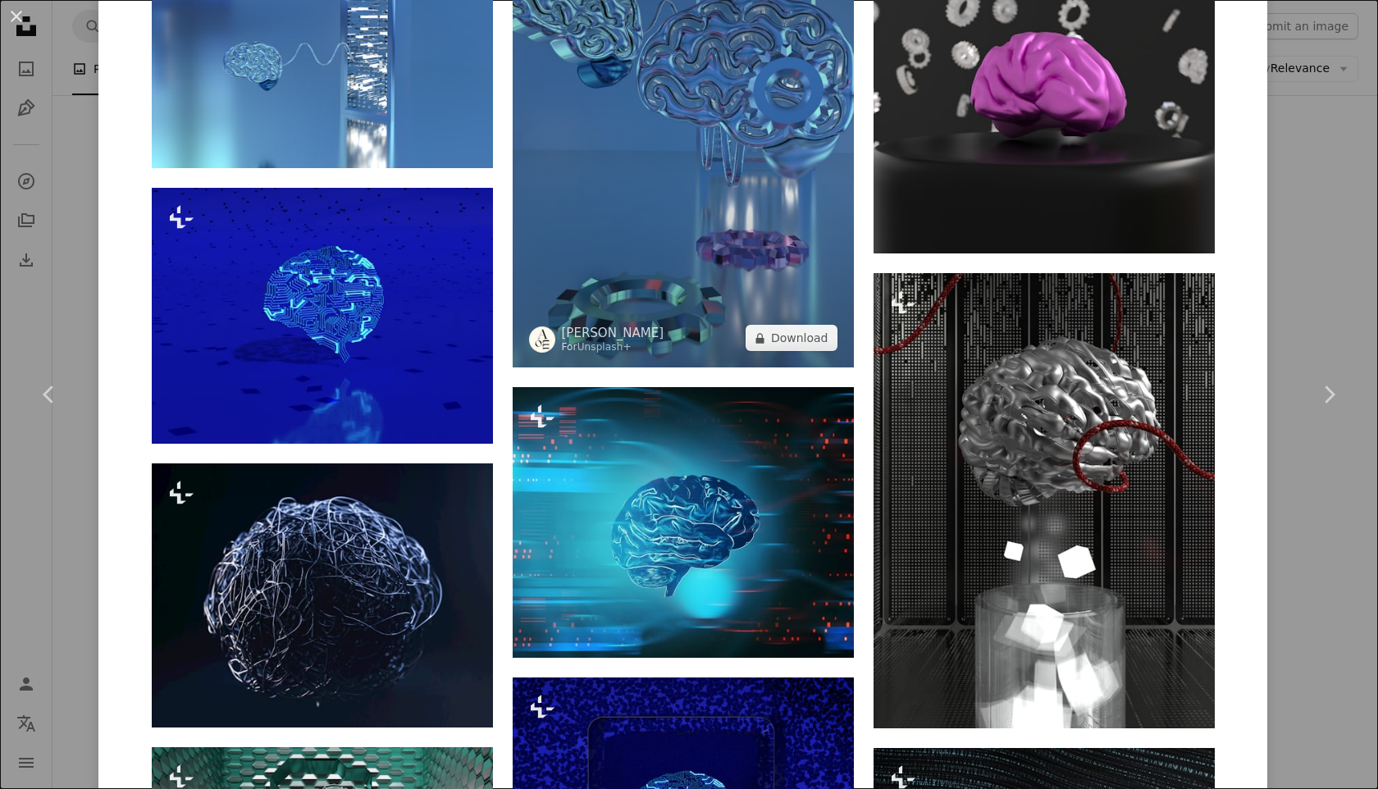
click at [806, 354] on img at bounding box center [683, 139] width 341 height 455
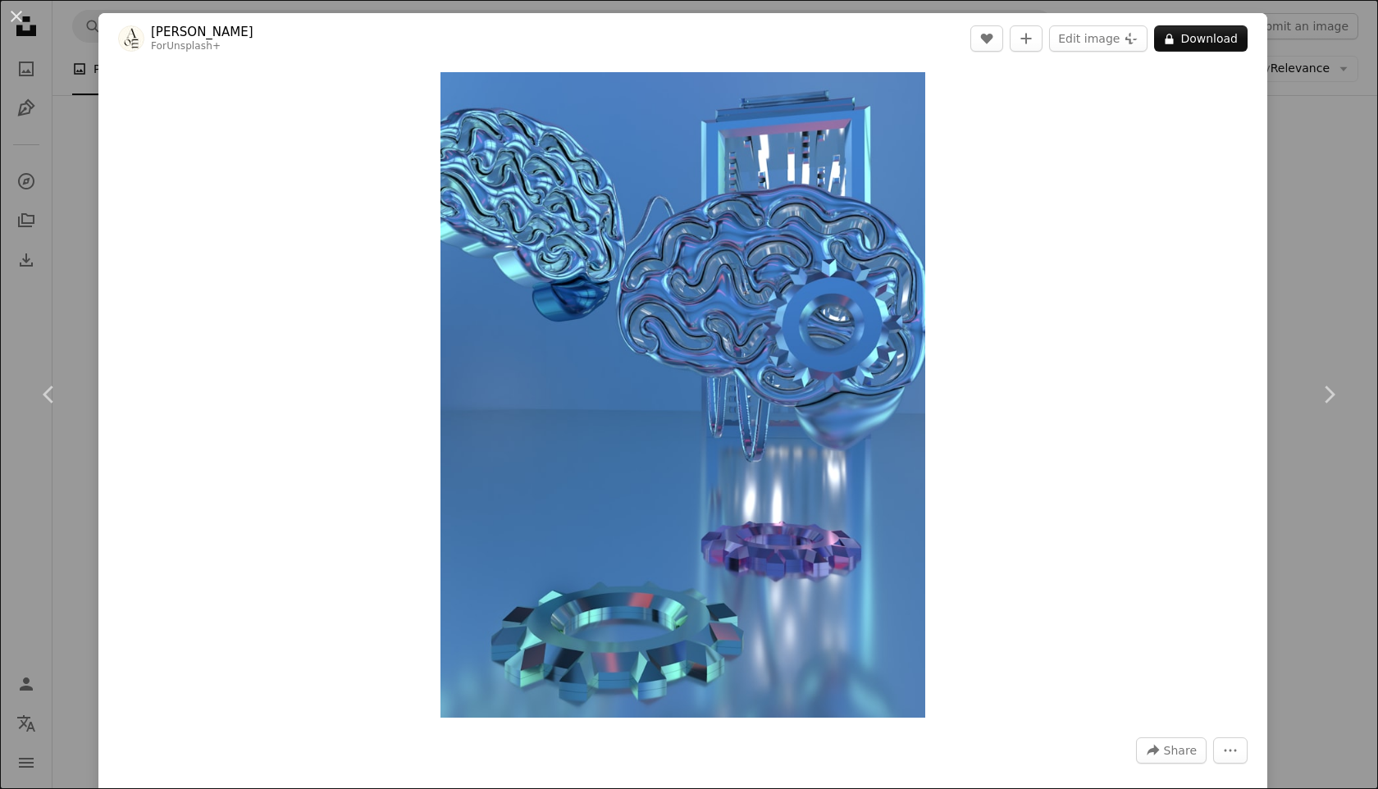
scroll to position [66, 0]
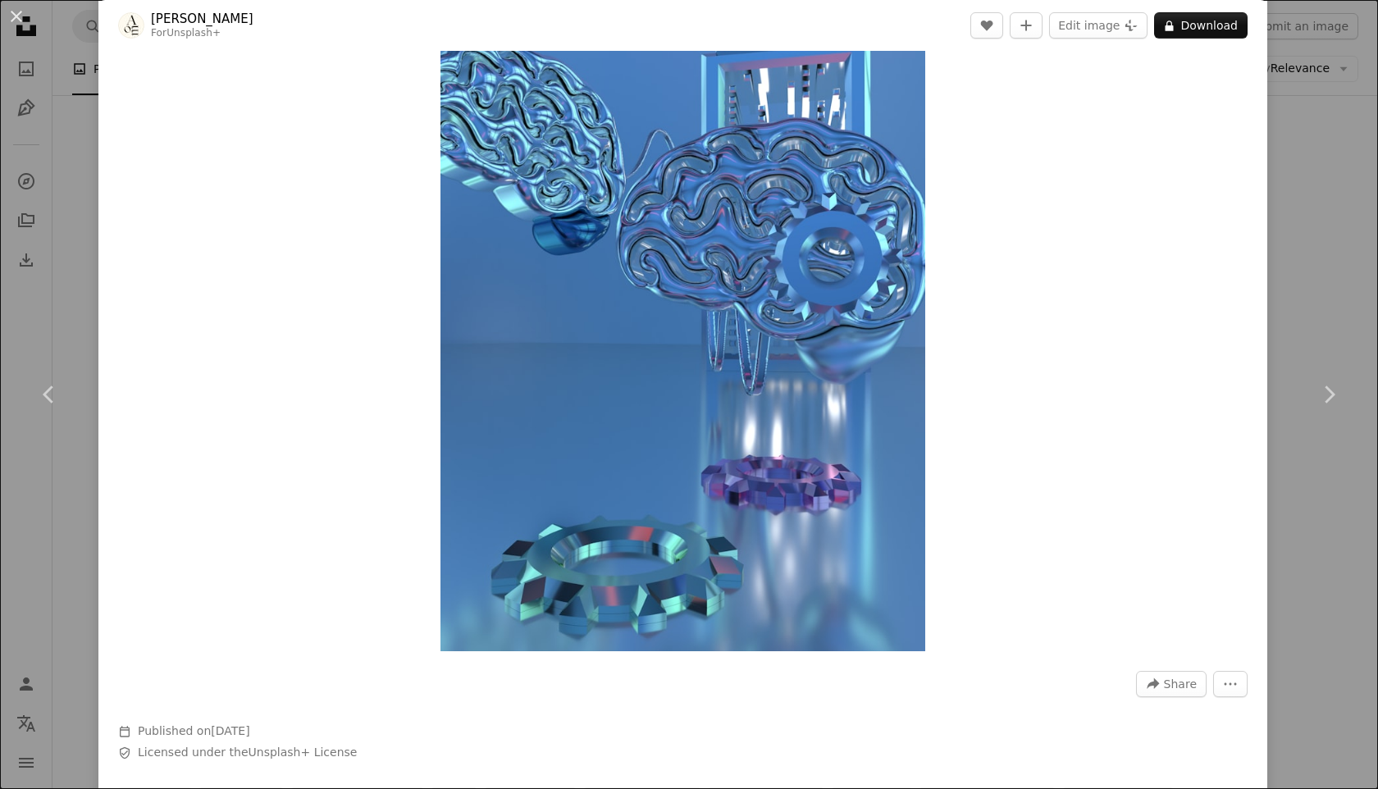
click at [1315, 272] on div "An X shape Chevron left Chevron right [PERSON_NAME] For Unsplash+ A heart A plu…" at bounding box center [689, 394] width 1378 height 789
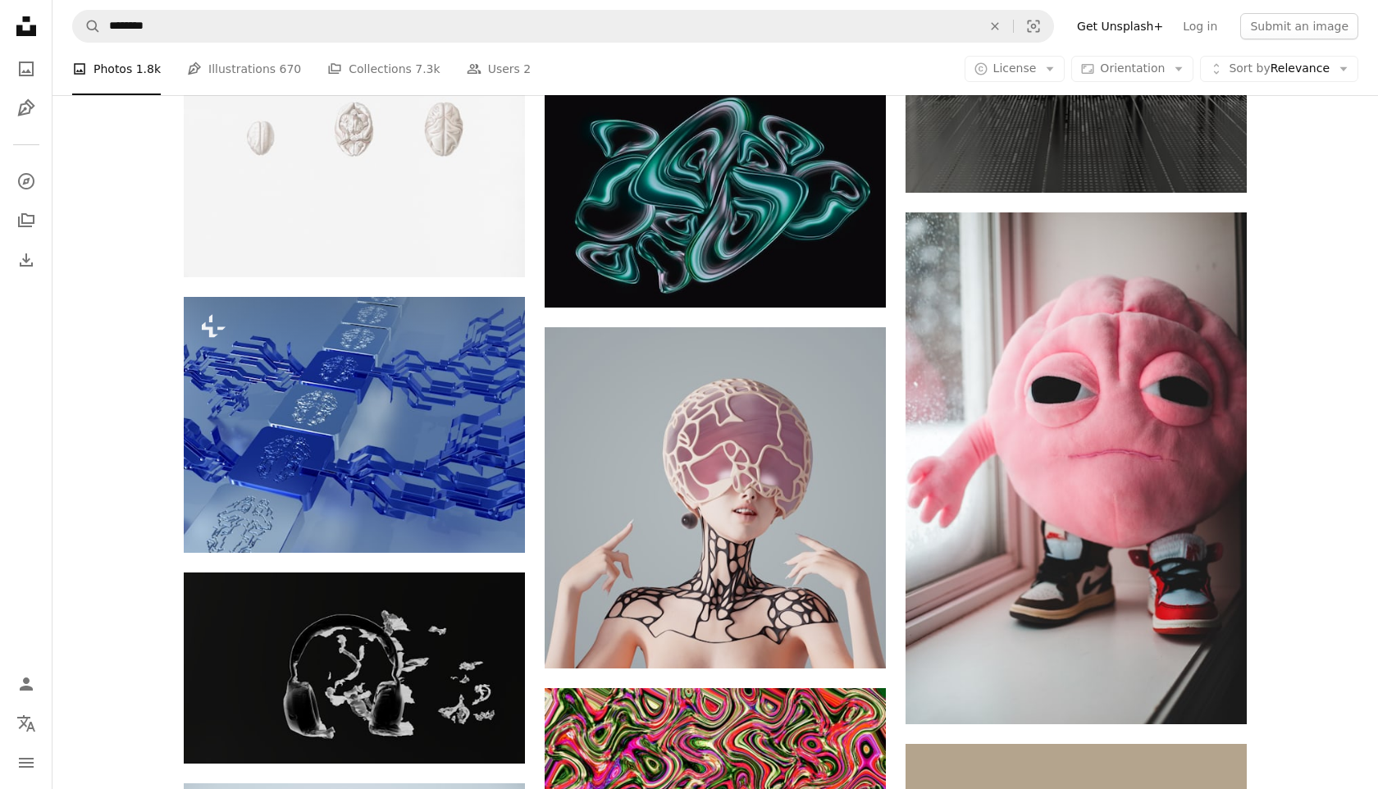
scroll to position [14157, 0]
